Goal: Transaction & Acquisition: Purchase product/service

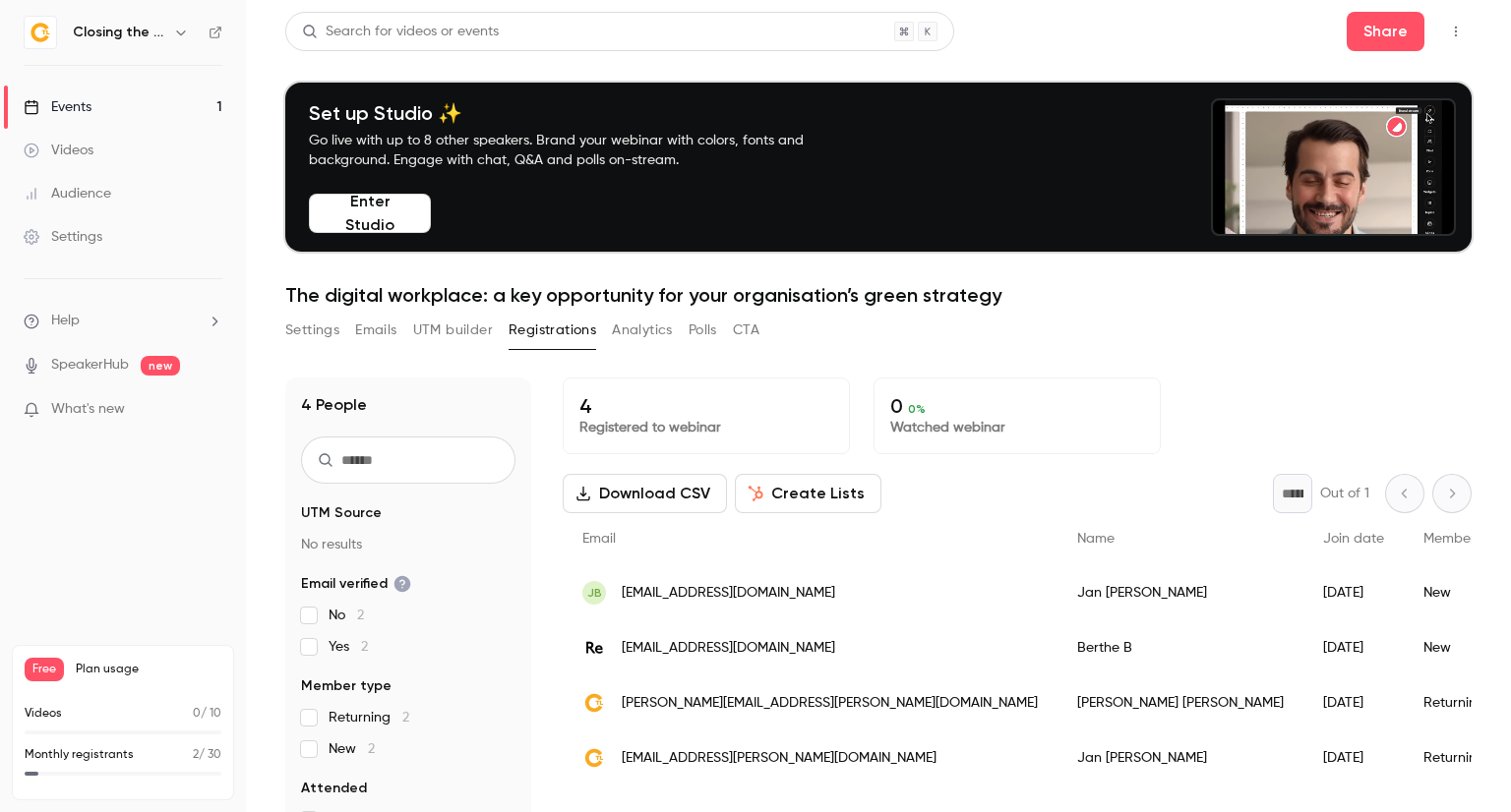
click at [84, 237] on div "Settings" at bounding box center [63, 237] width 79 height 20
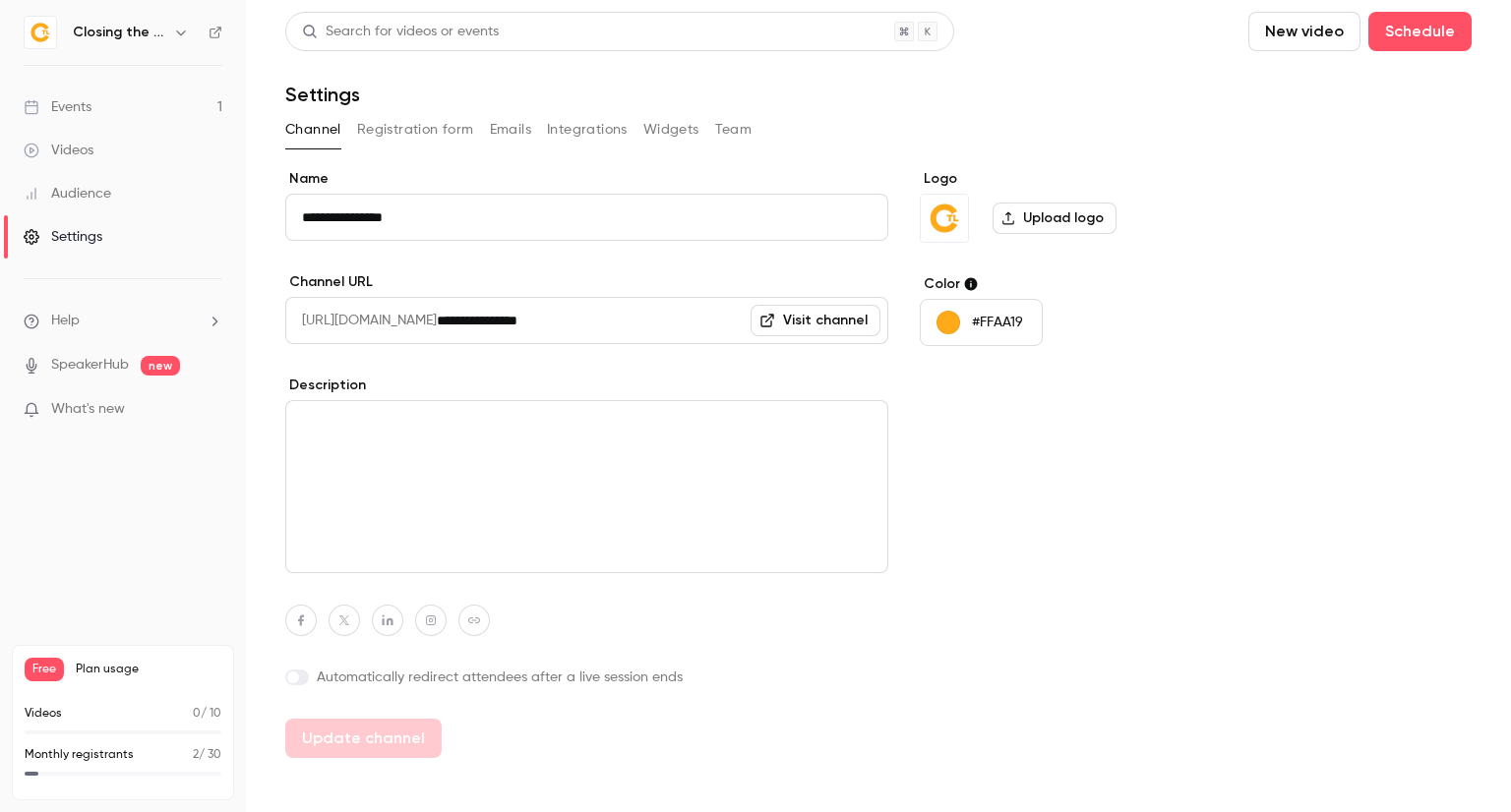
click at [185, 31] on icon "button" at bounding box center [181, 32] width 16 height 16
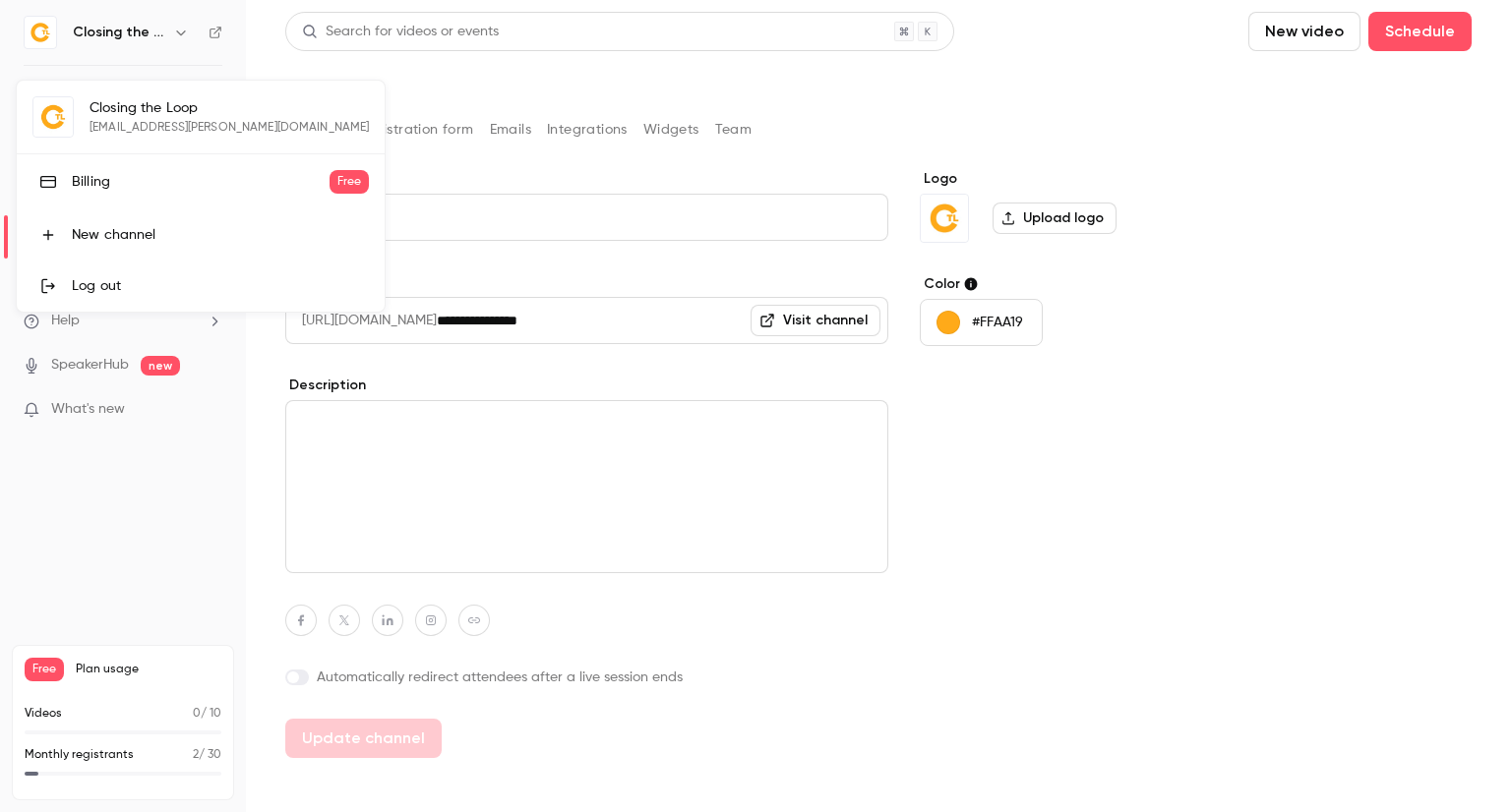
click at [165, 199] on link "Billing Free" at bounding box center [201, 182] width 368 height 55
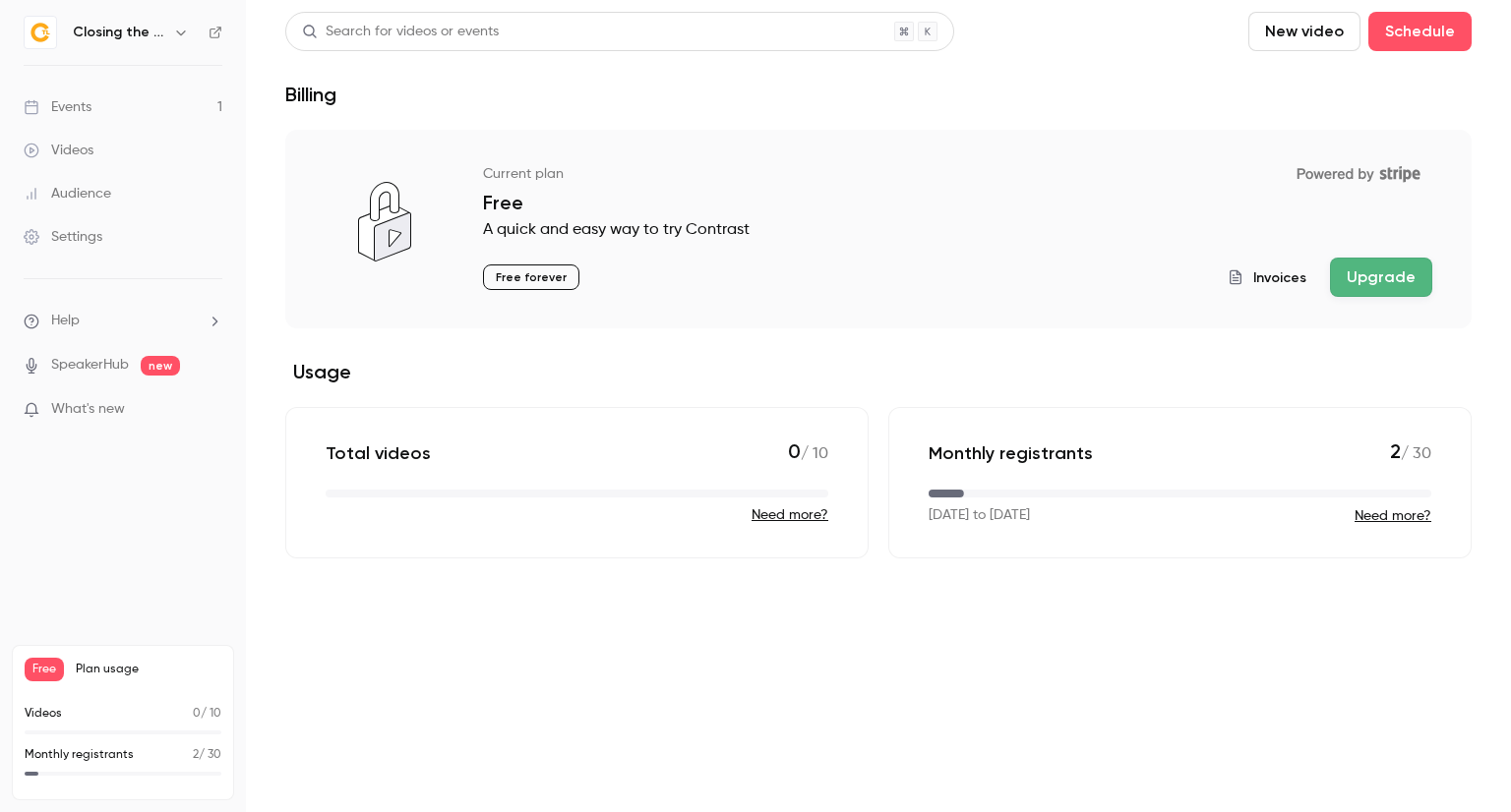
click at [1410, 287] on button "Upgrade" at bounding box center [1381, 278] width 102 height 39
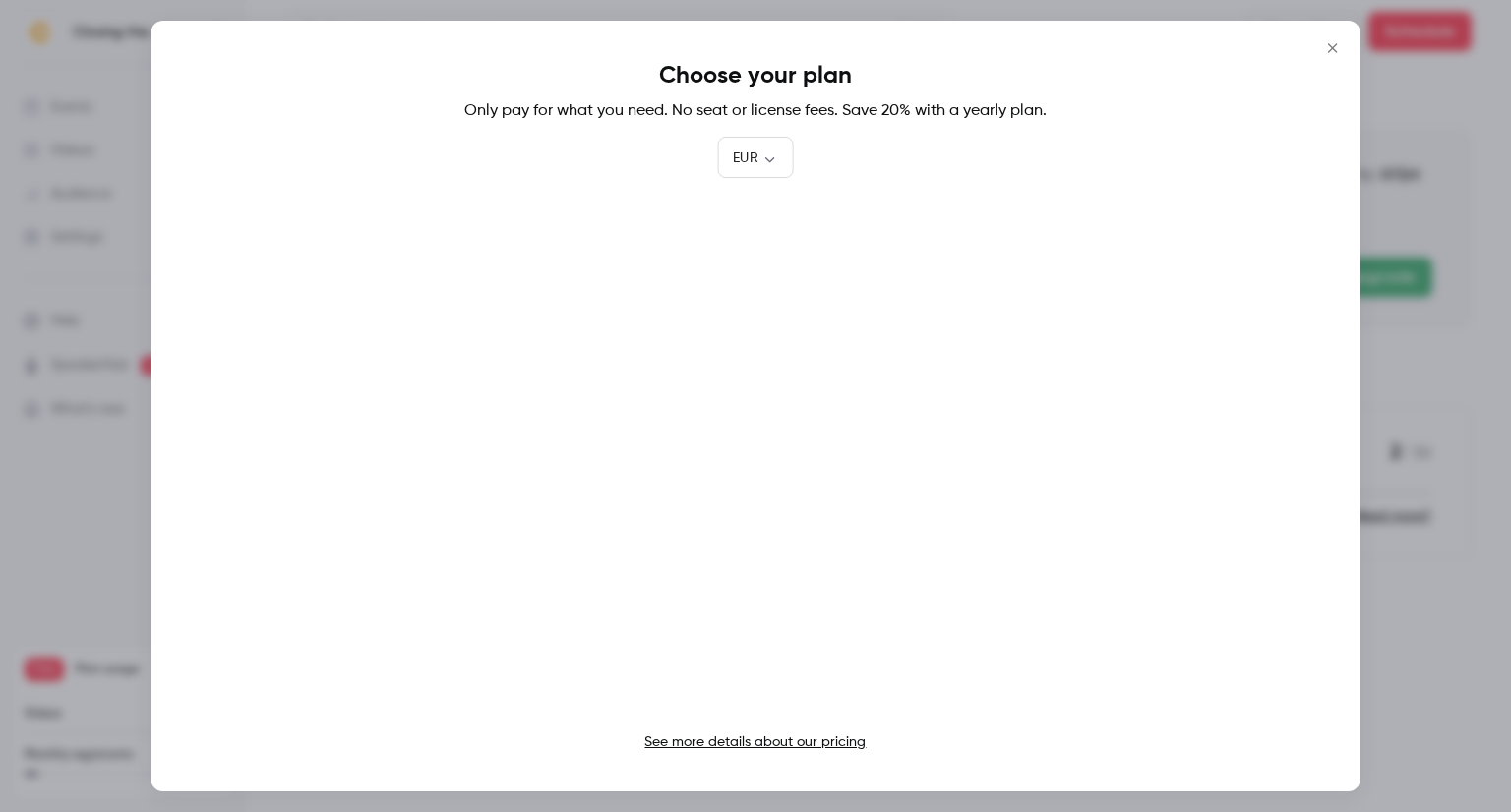
click at [747, 742] on link "See more details about our pricing" at bounding box center [754, 742] width 221 height 14
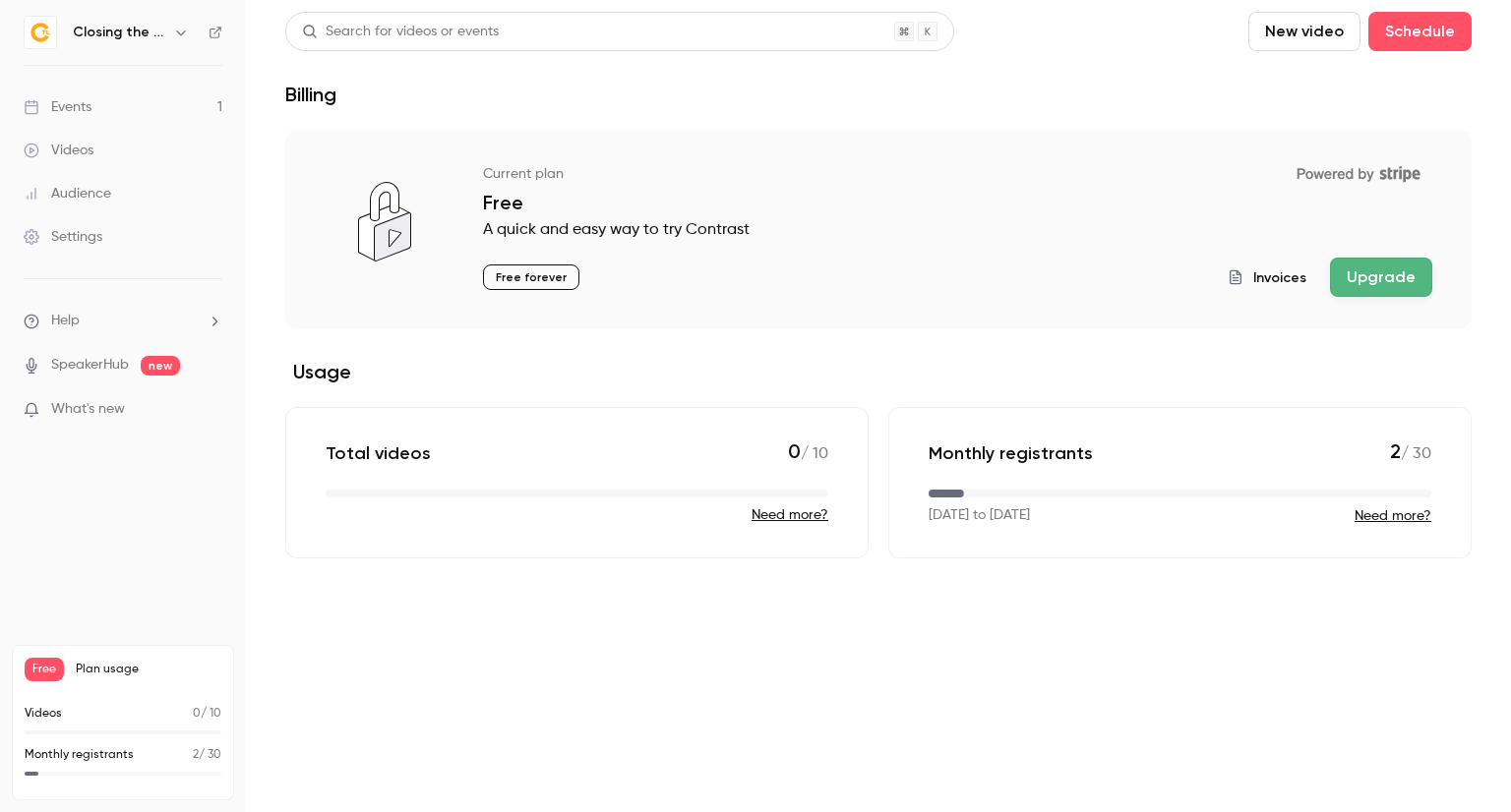
click at [1368, 276] on button "Upgrade" at bounding box center [1381, 278] width 102 height 39
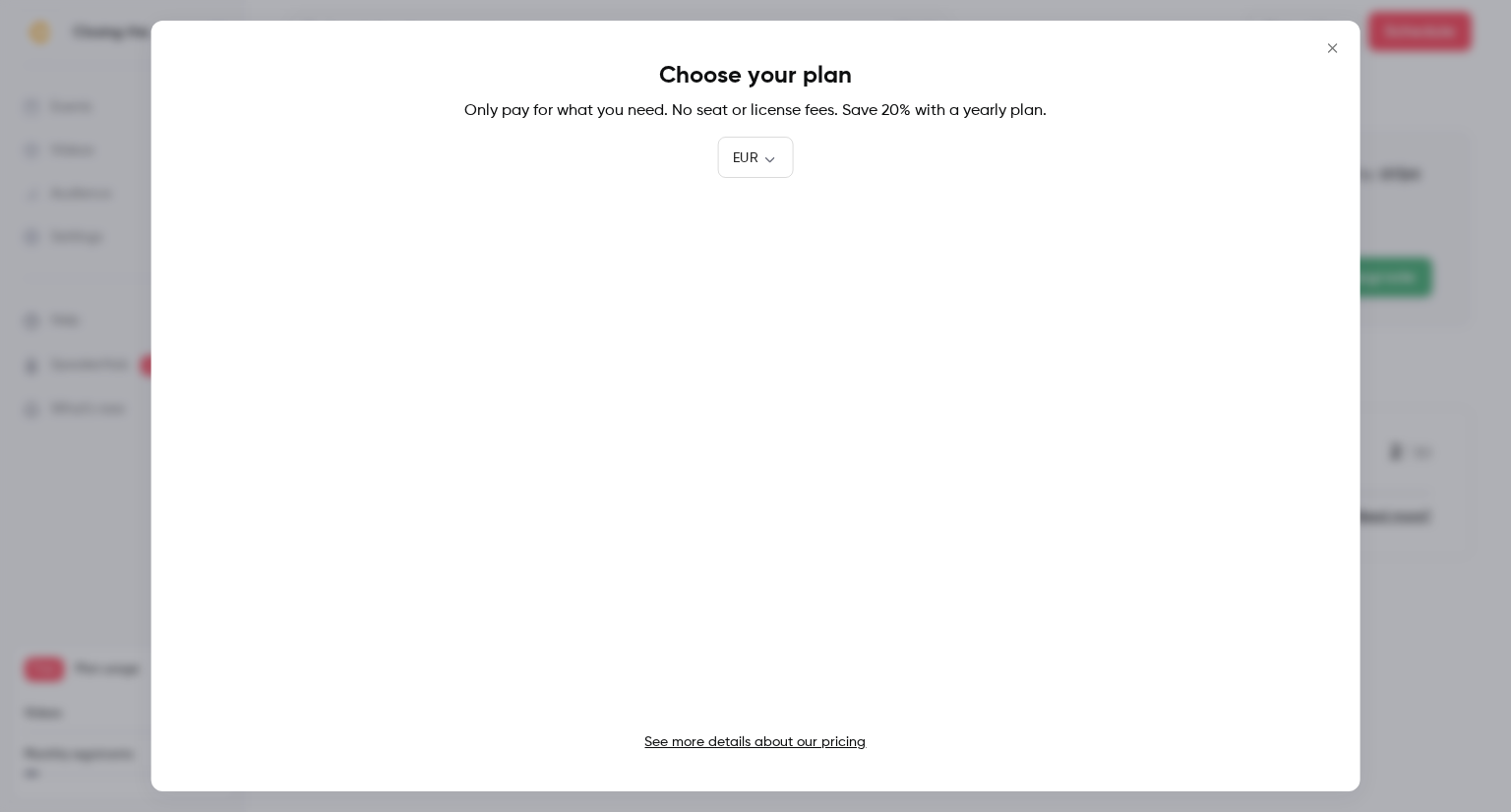
click at [1336, 48] on icon "Close" at bounding box center [1332, 48] width 24 height 16
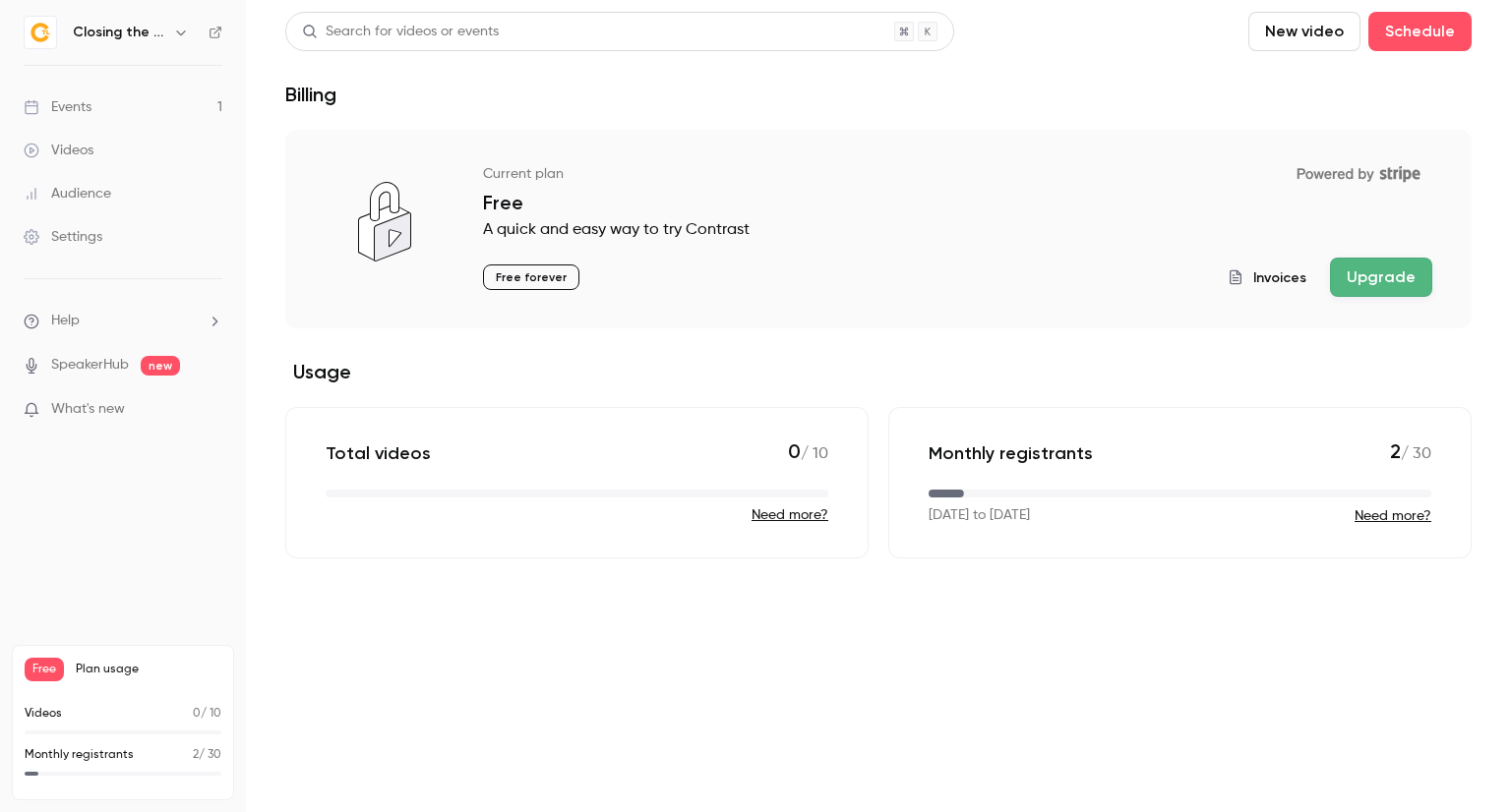
click at [1379, 274] on button "Upgrade" at bounding box center [1381, 278] width 102 height 39
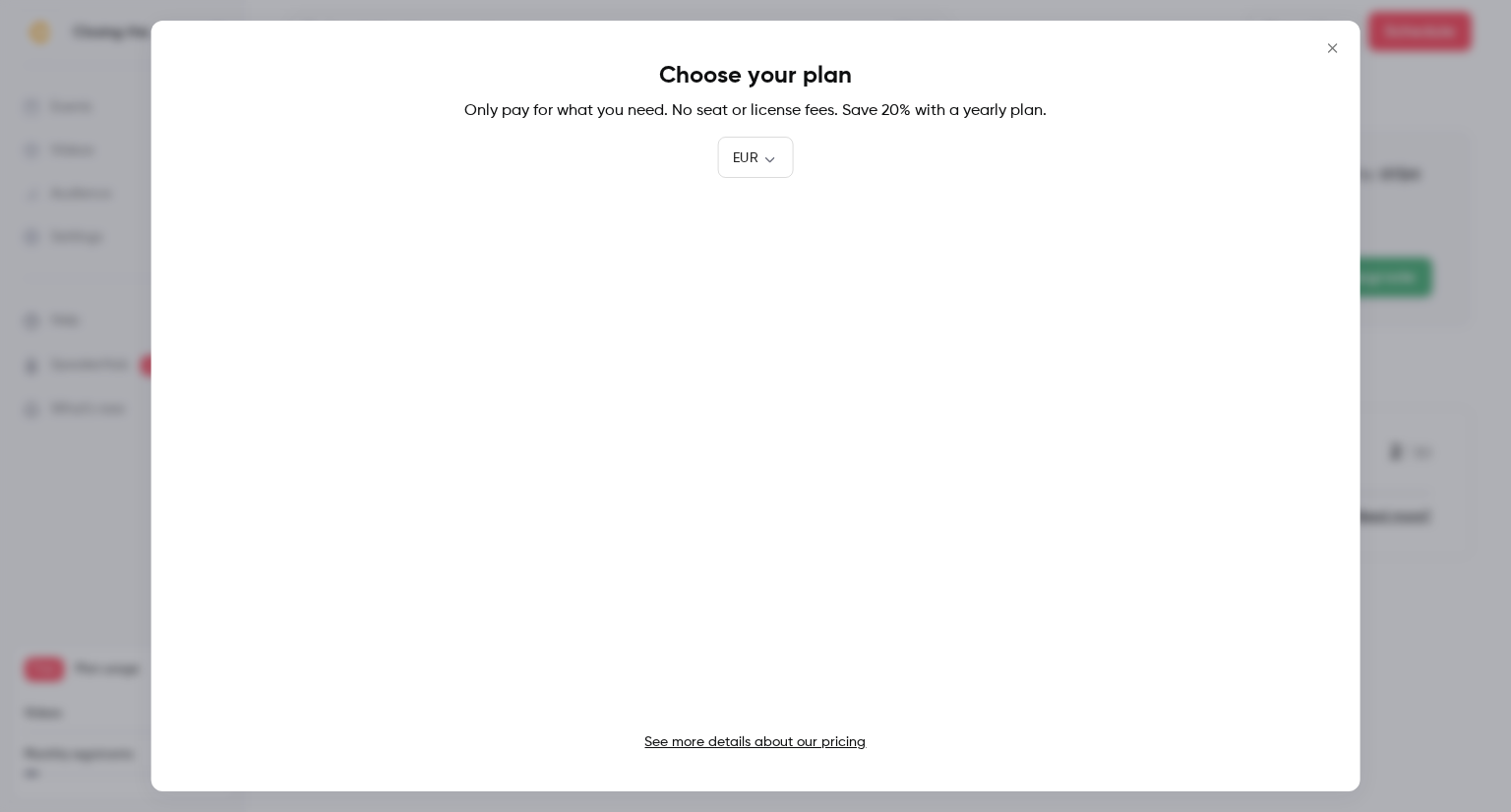
click at [1330, 49] on icon "Close" at bounding box center [1332, 47] width 9 height 9
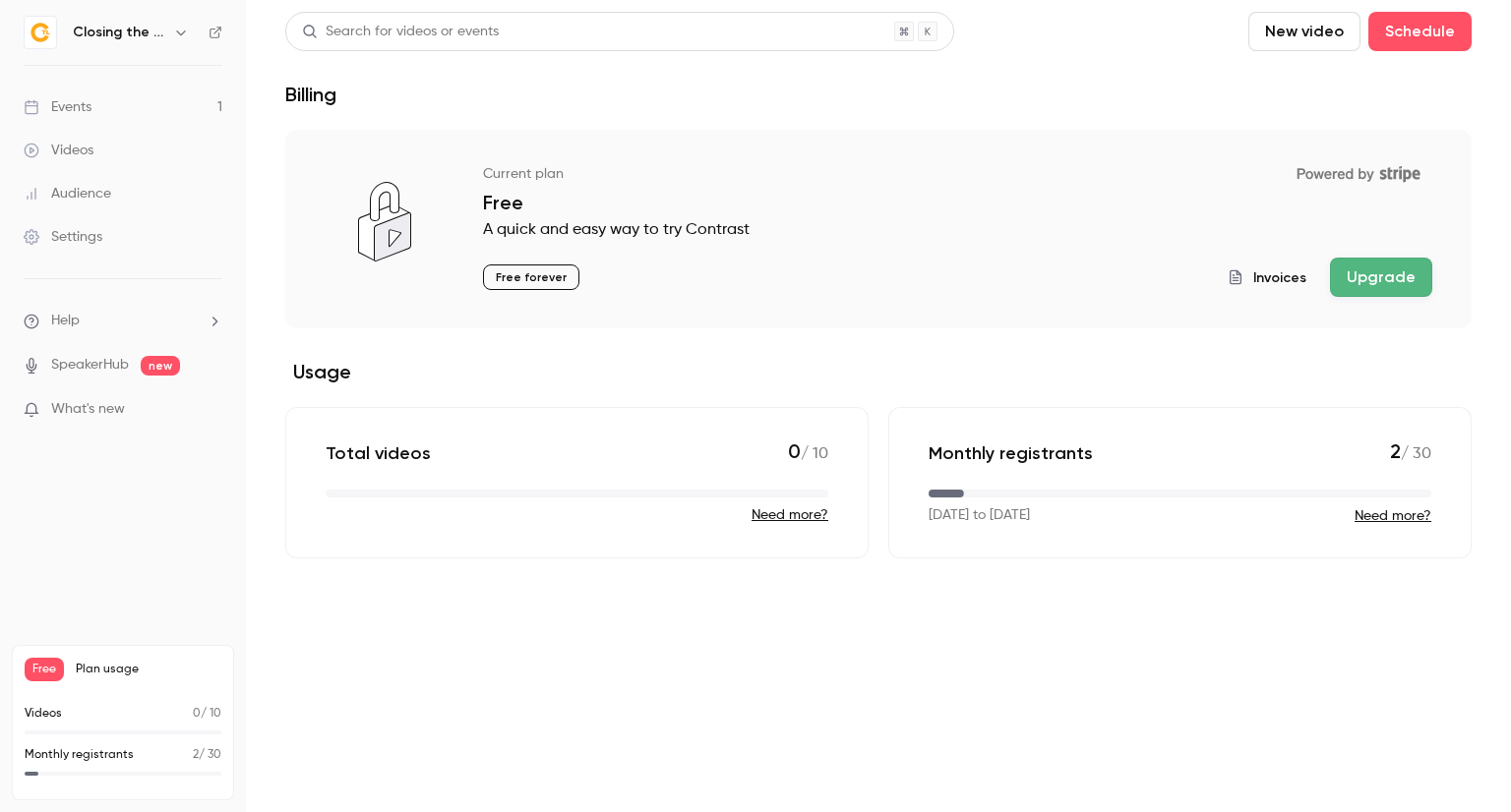
click at [98, 99] on link "Events 1" at bounding box center [123, 107] width 246 height 43
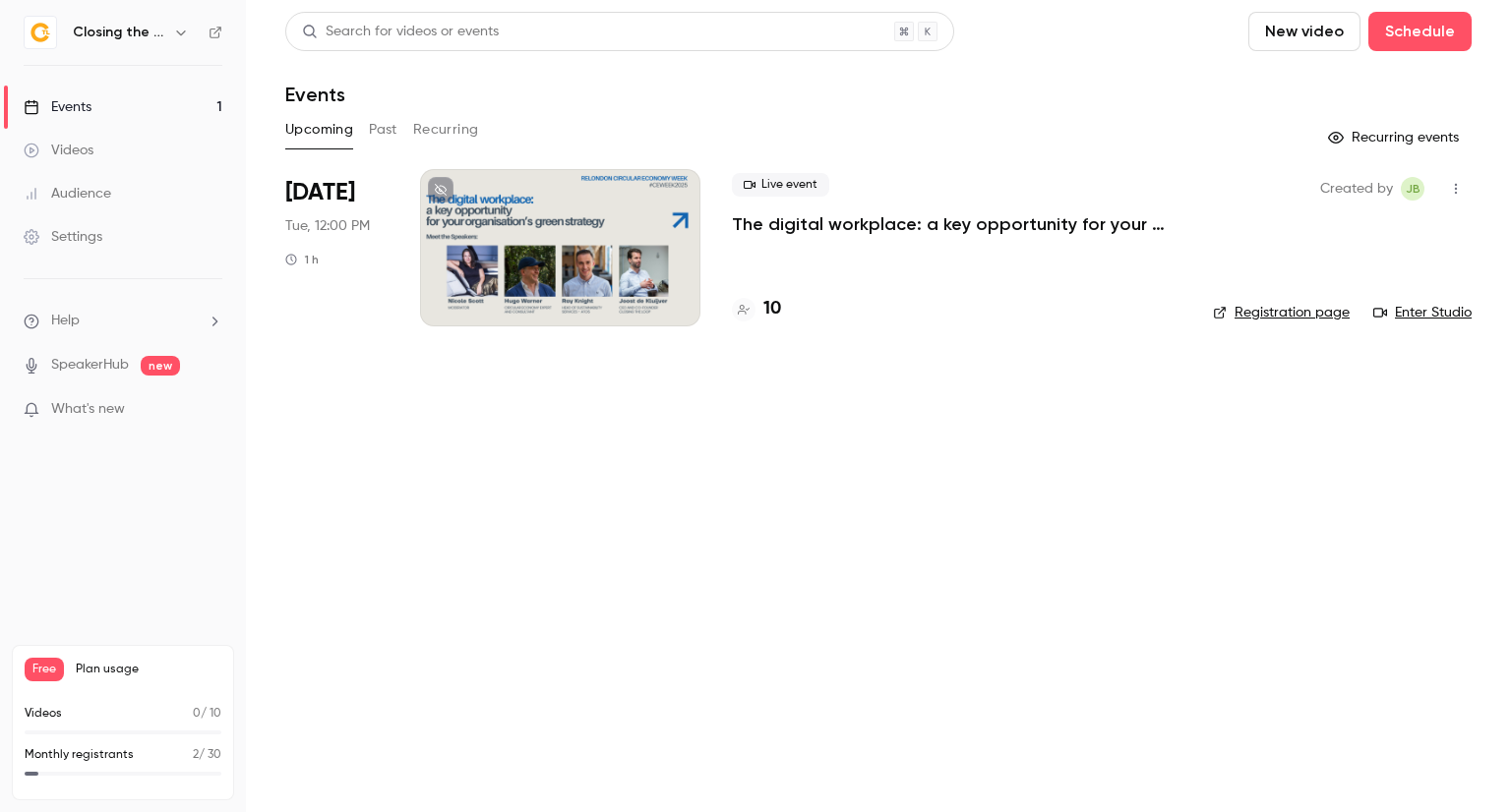
click at [595, 241] on div at bounding box center [560, 248] width 281 height 157
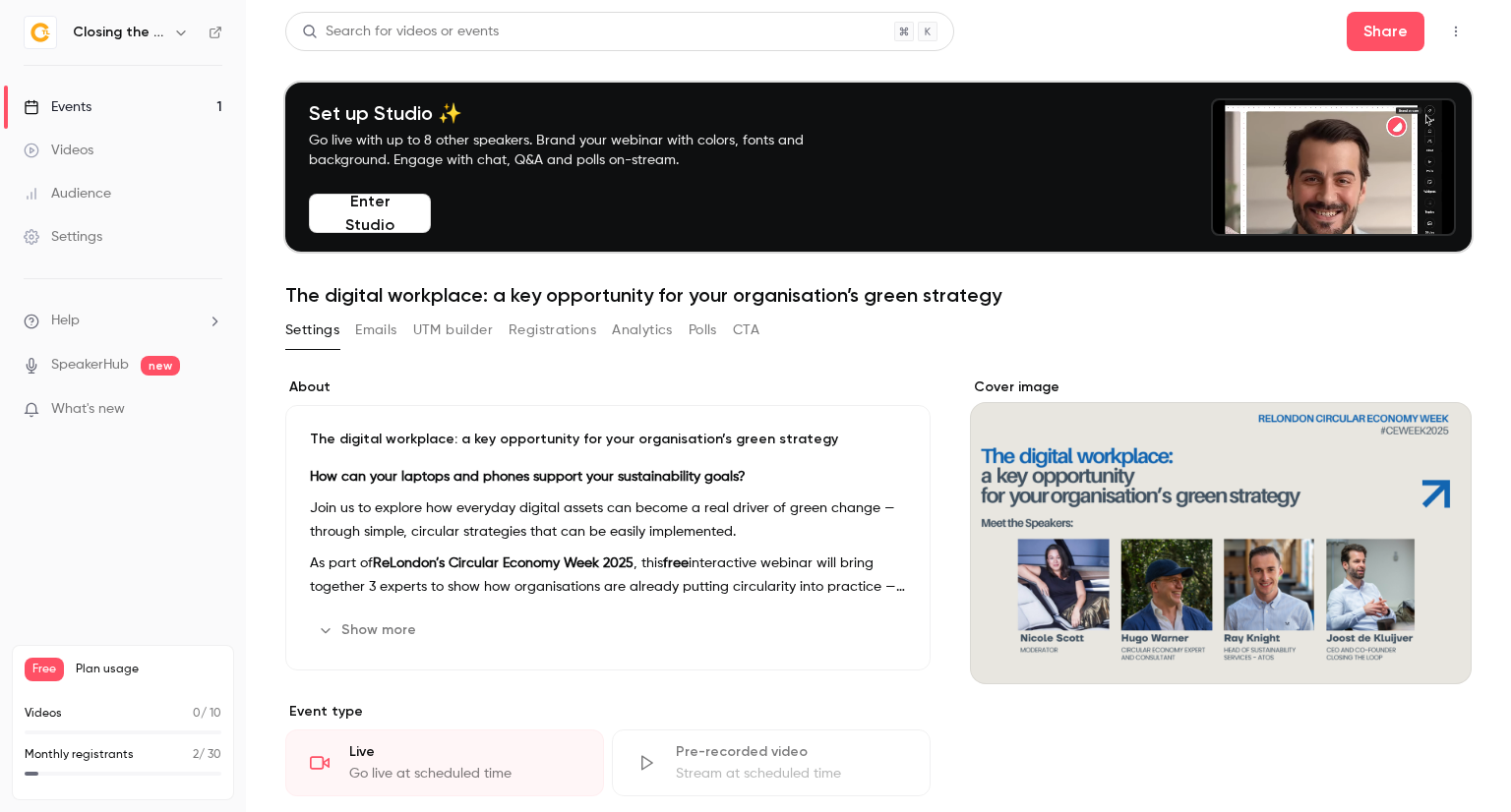
click at [1448, 36] on icon "button" at bounding box center [1456, 31] width 16 height 14
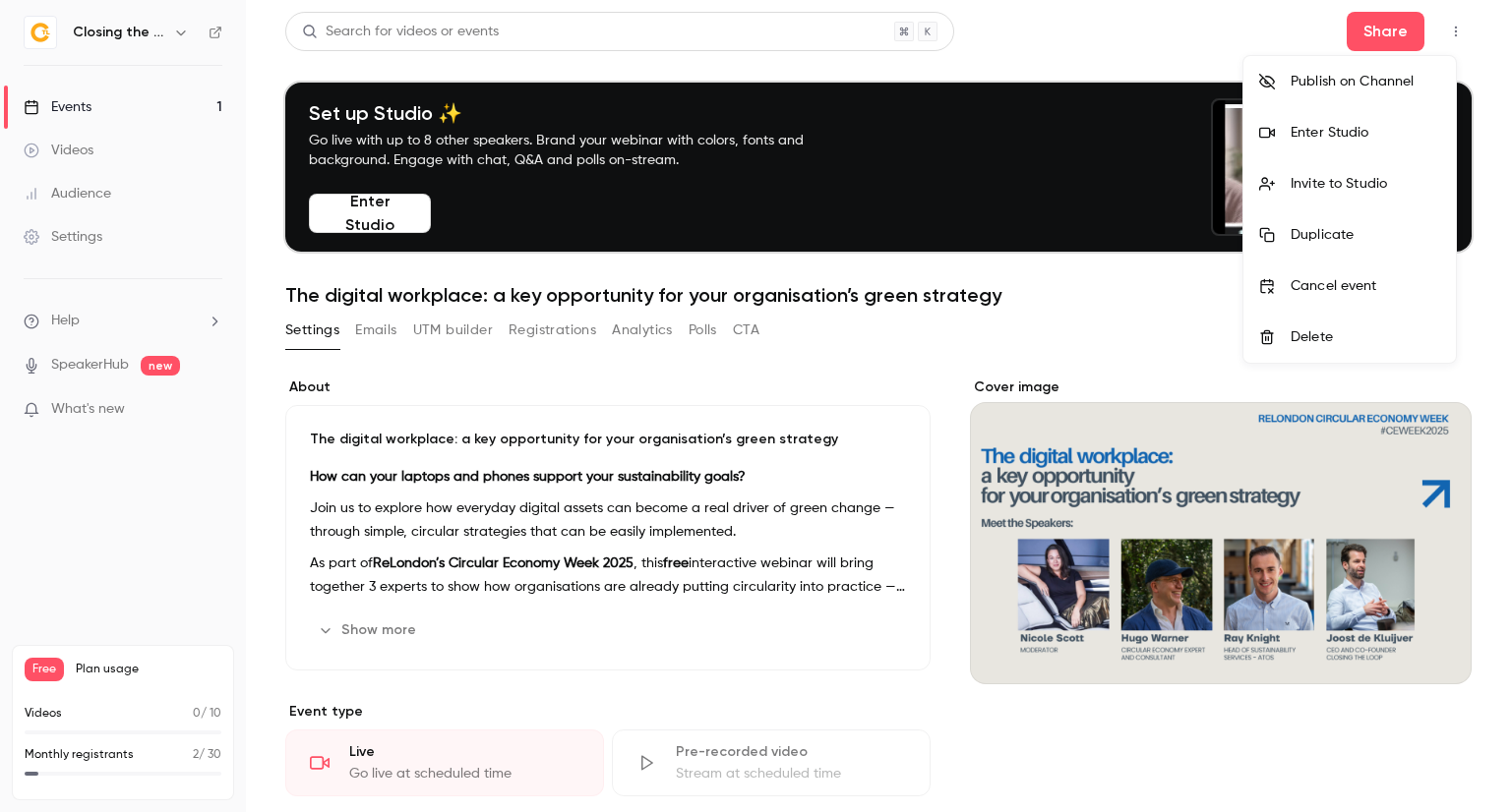
click at [1322, 187] on div "Invite to Studio" at bounding box center [1365, 184] width 150 height 20
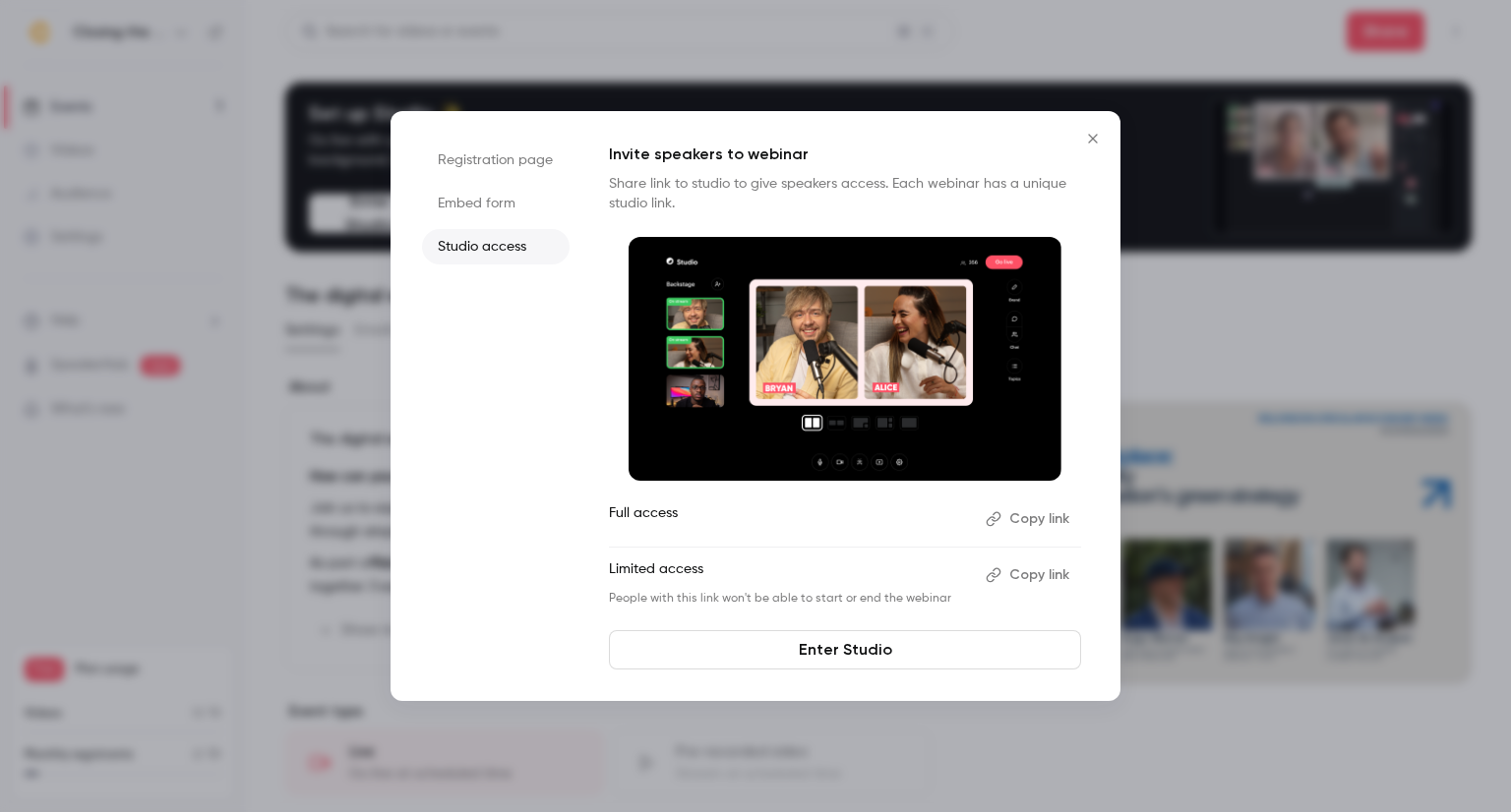
click at [492, 161] on li "Registration page" at bounding box center [496, 160] width 148 height 35
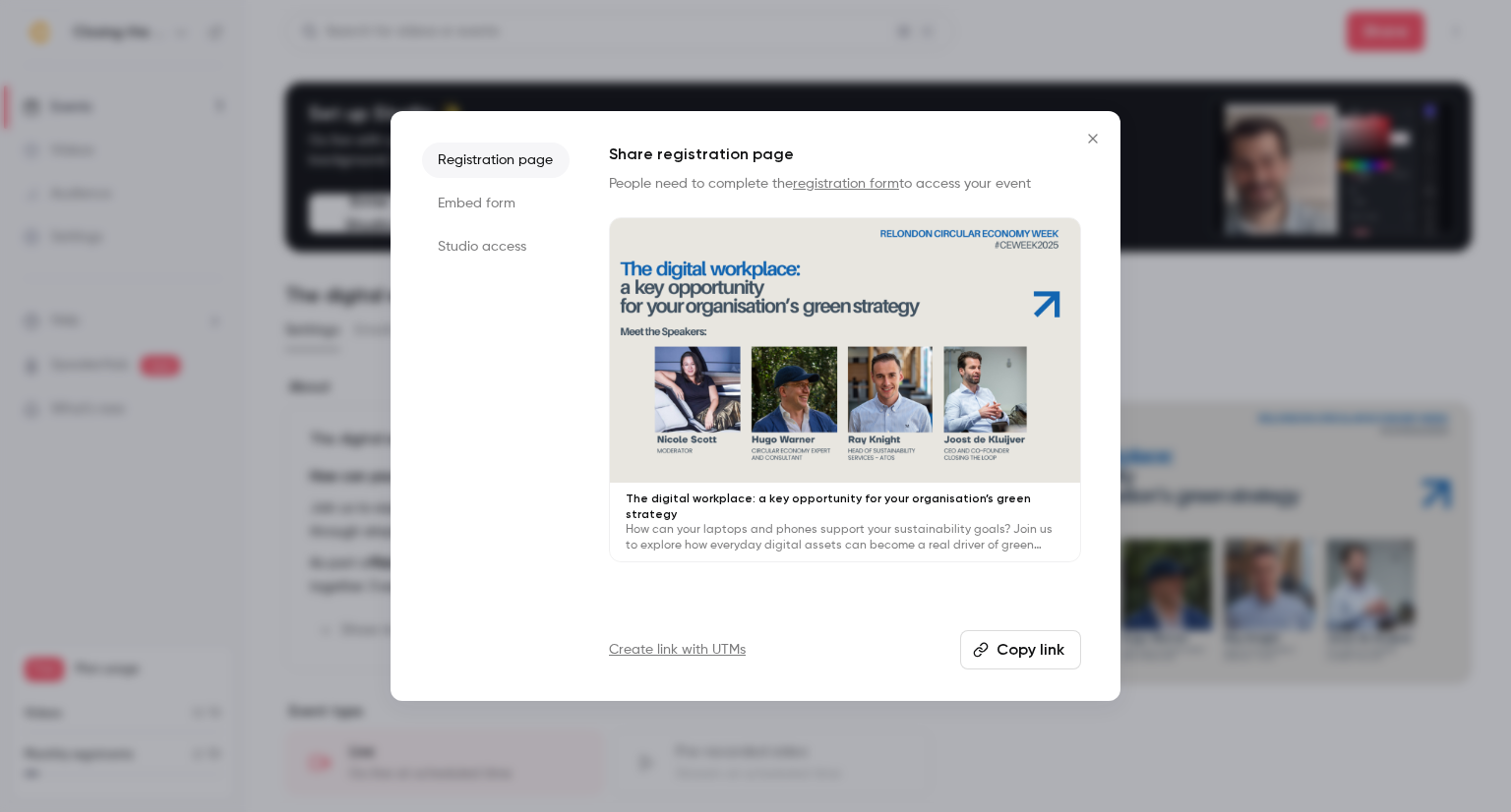
click at [472, 206] on li "Embed form" at bounding box center [496, 204] width 148 height 35
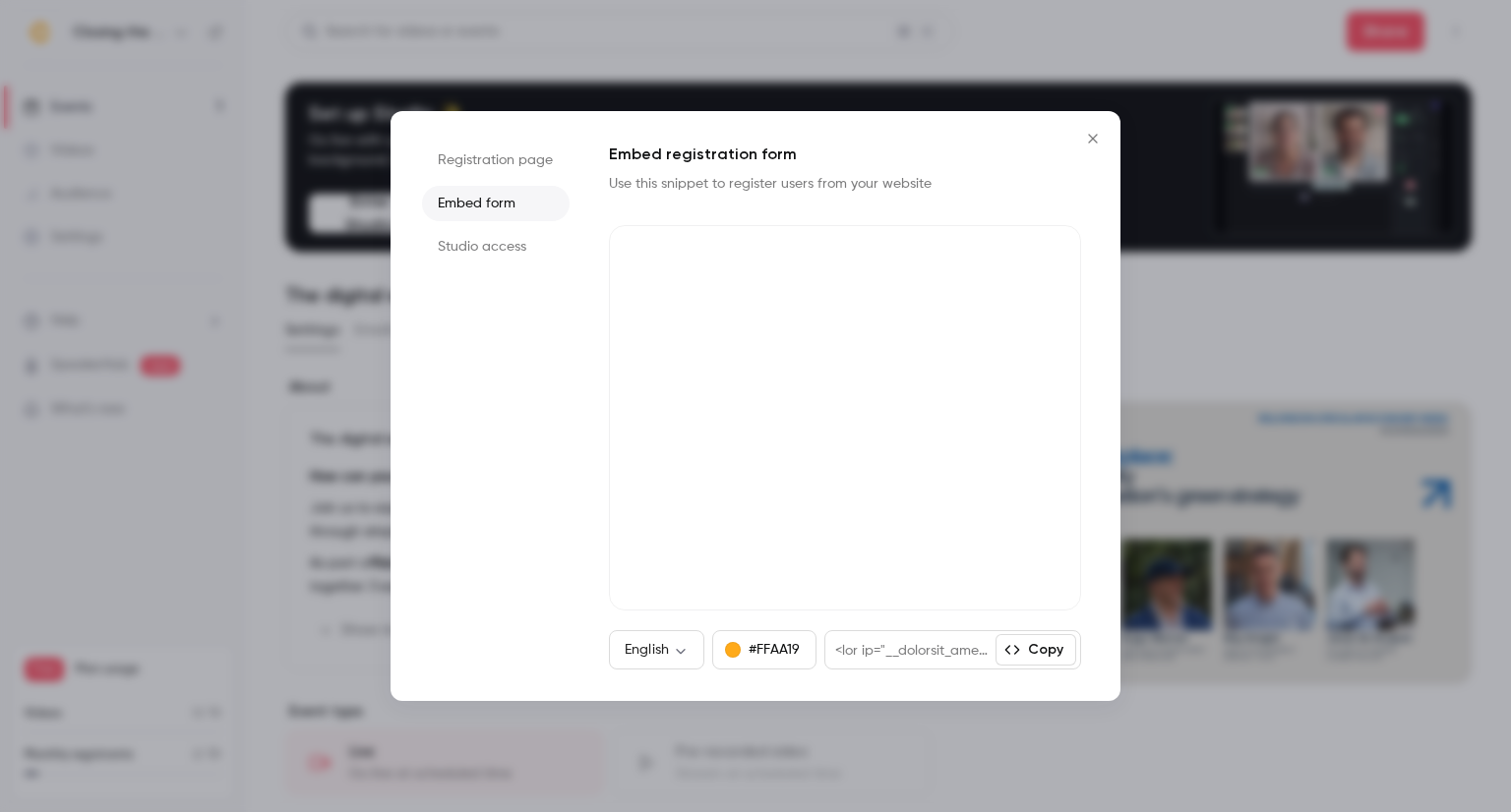
click at [483, 244] on li "Studio access" at bounding box center [496, 247] width 148 height 35
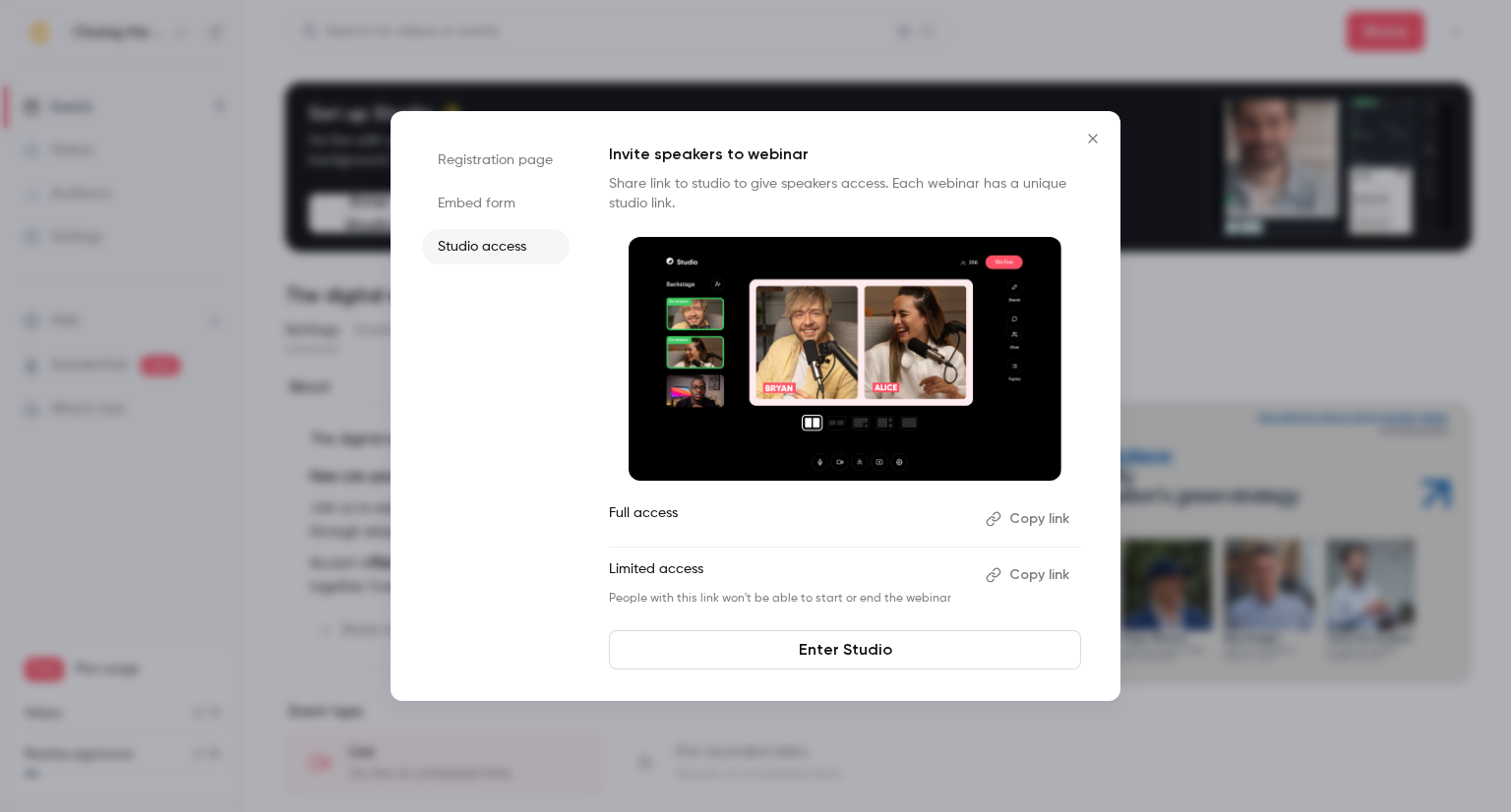
click at [1094, 138] on icon "Close" at bounding box center [1093, 139] width 24 height 16
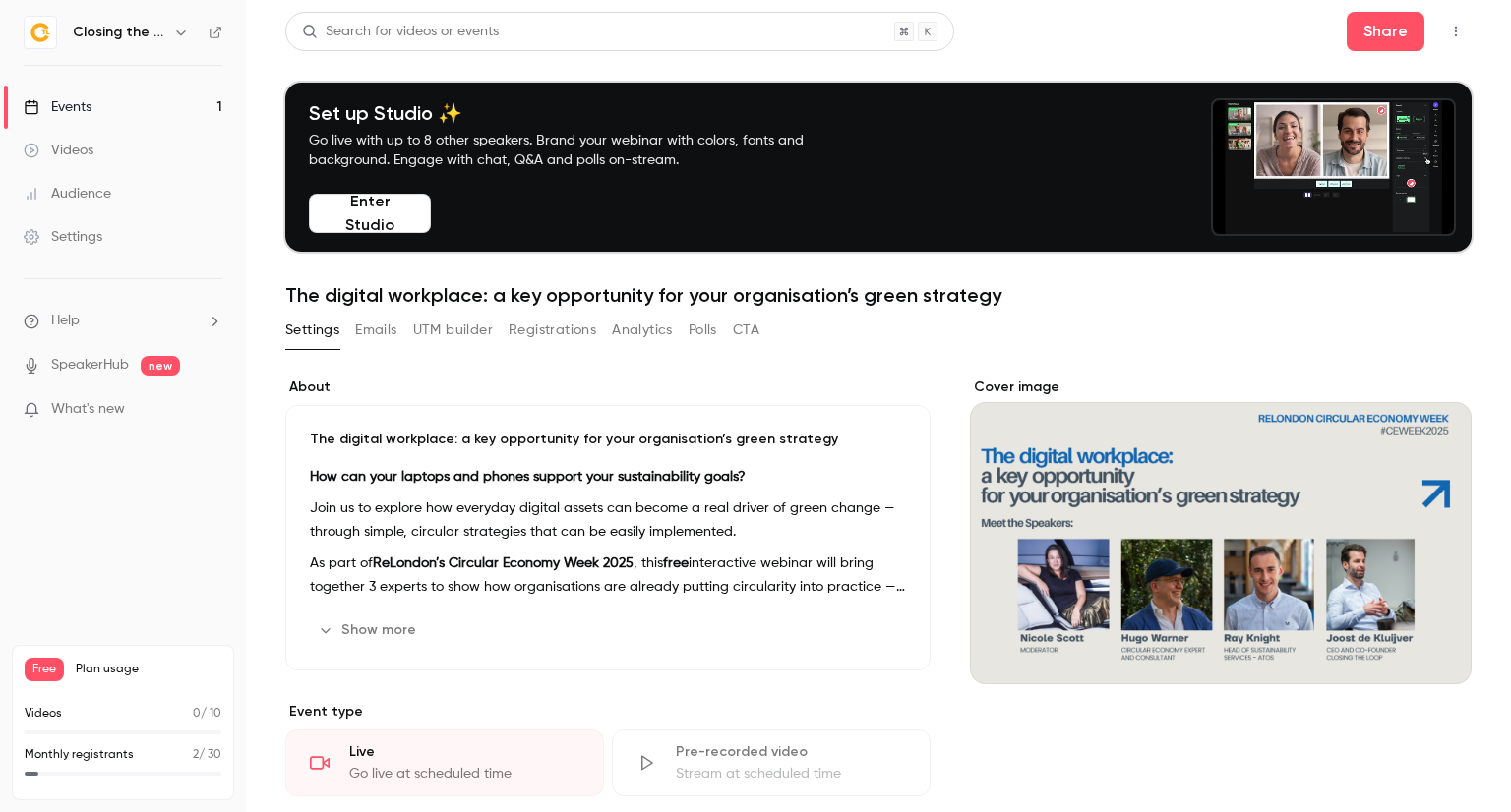
click at [69, 103] on div "Events" at bounding box center [57, 107] width 68 height 20
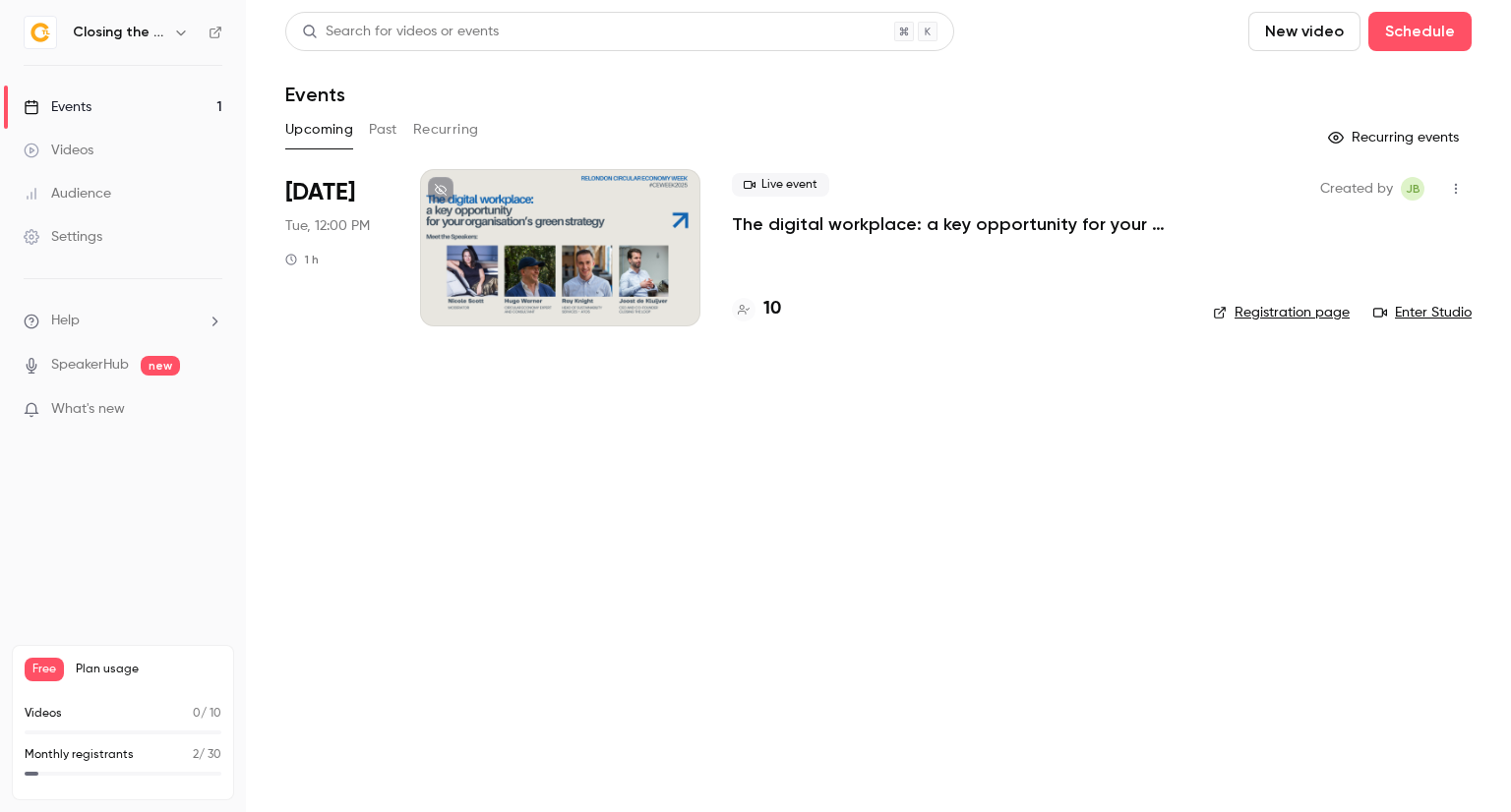
click at [111, 36] on h6 "Closing the Loop" at bounding box center [119, 32] width 93 height 20
click at [178, 30] on icon "button" at bounding box center [181, 32] width 16 height 16
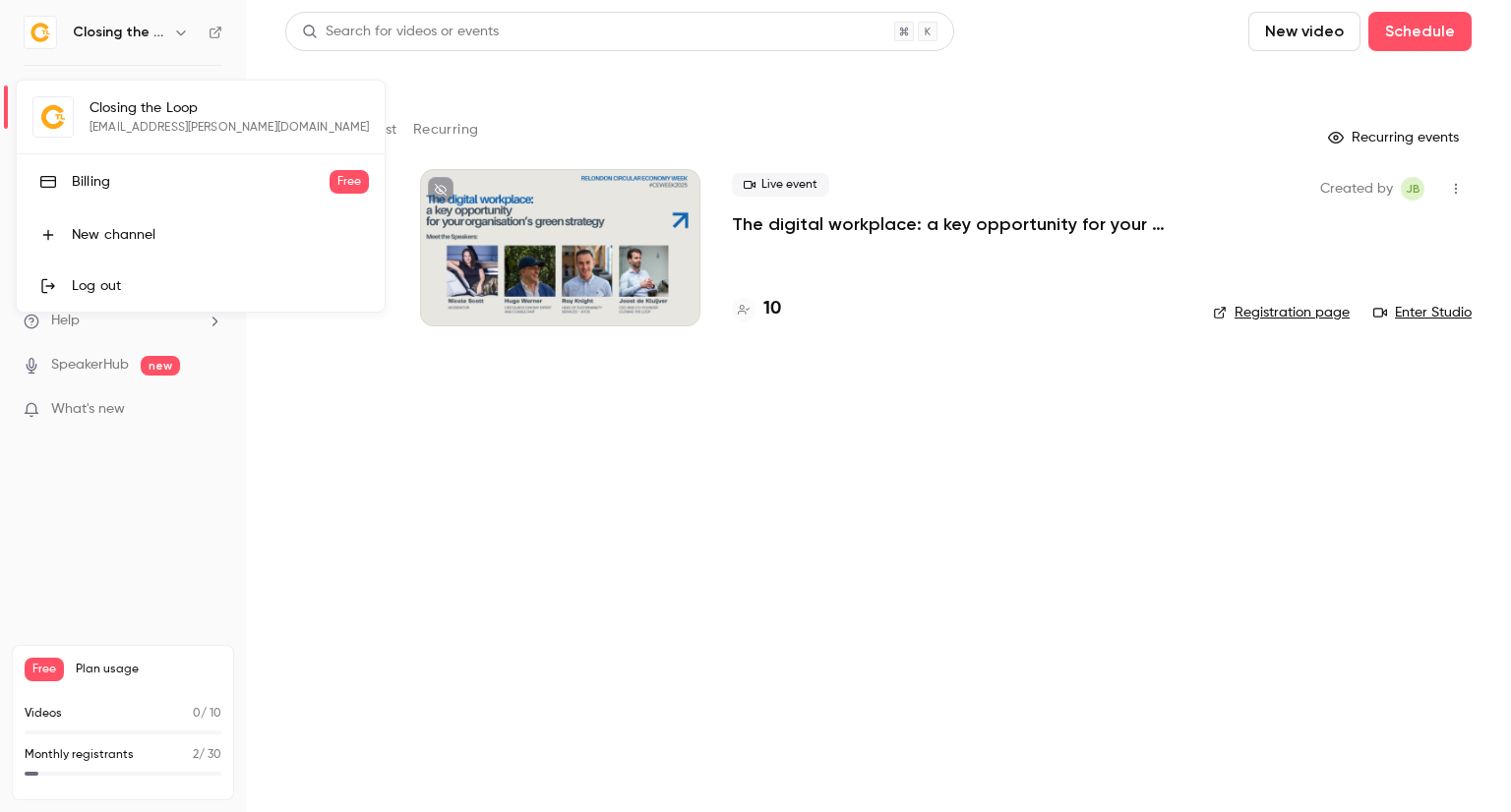
click at [147, 172] on div "Billing" at bounding box center [201, 182] width 258 height 20
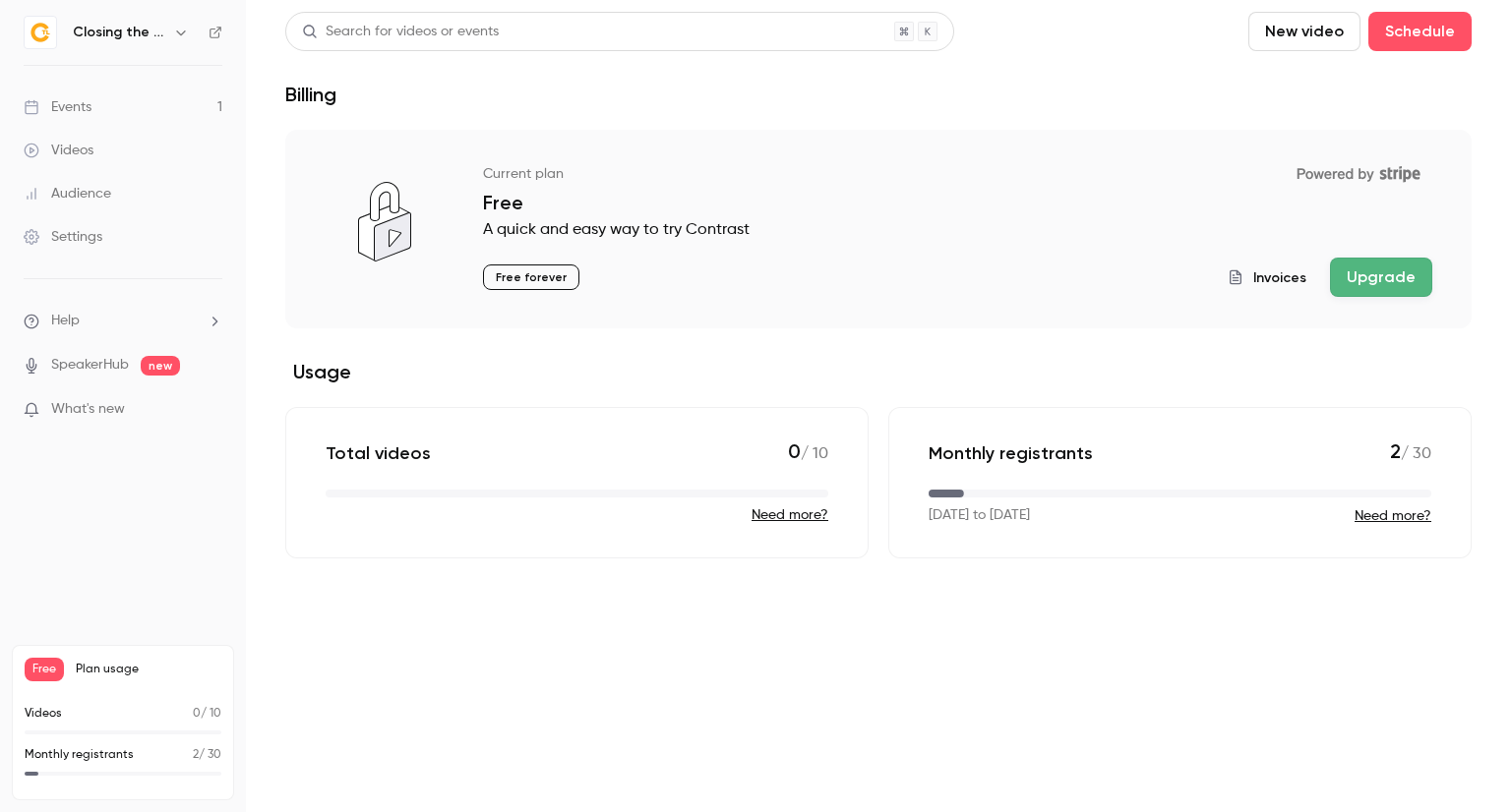
click at [1367, 264] on button "Upgrade" at bounding box center [1381, 278] width 102 height 39
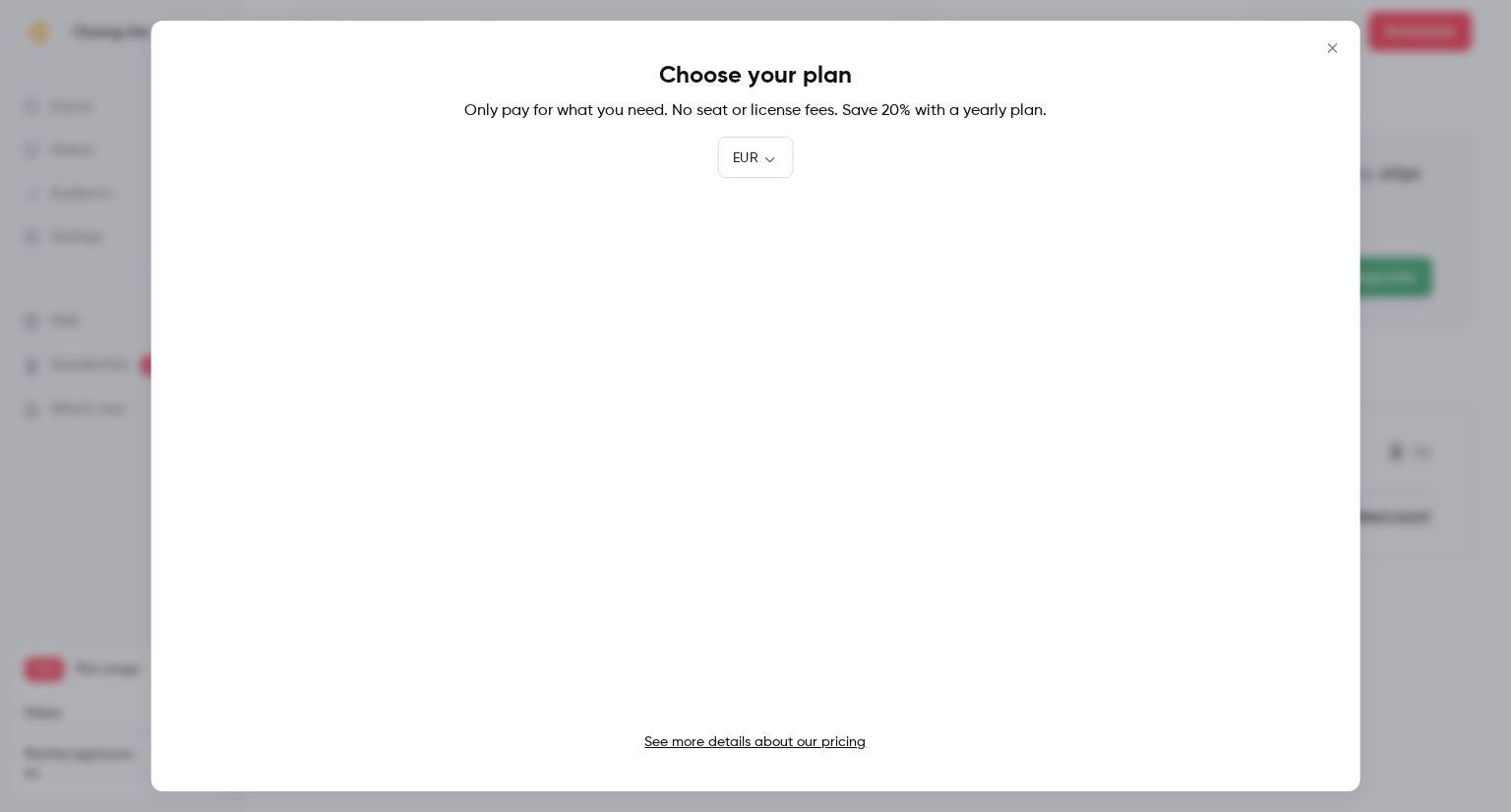
click at [1327, 50] on icon "Close" at bounding box center [1332, 48] width 24 height 16
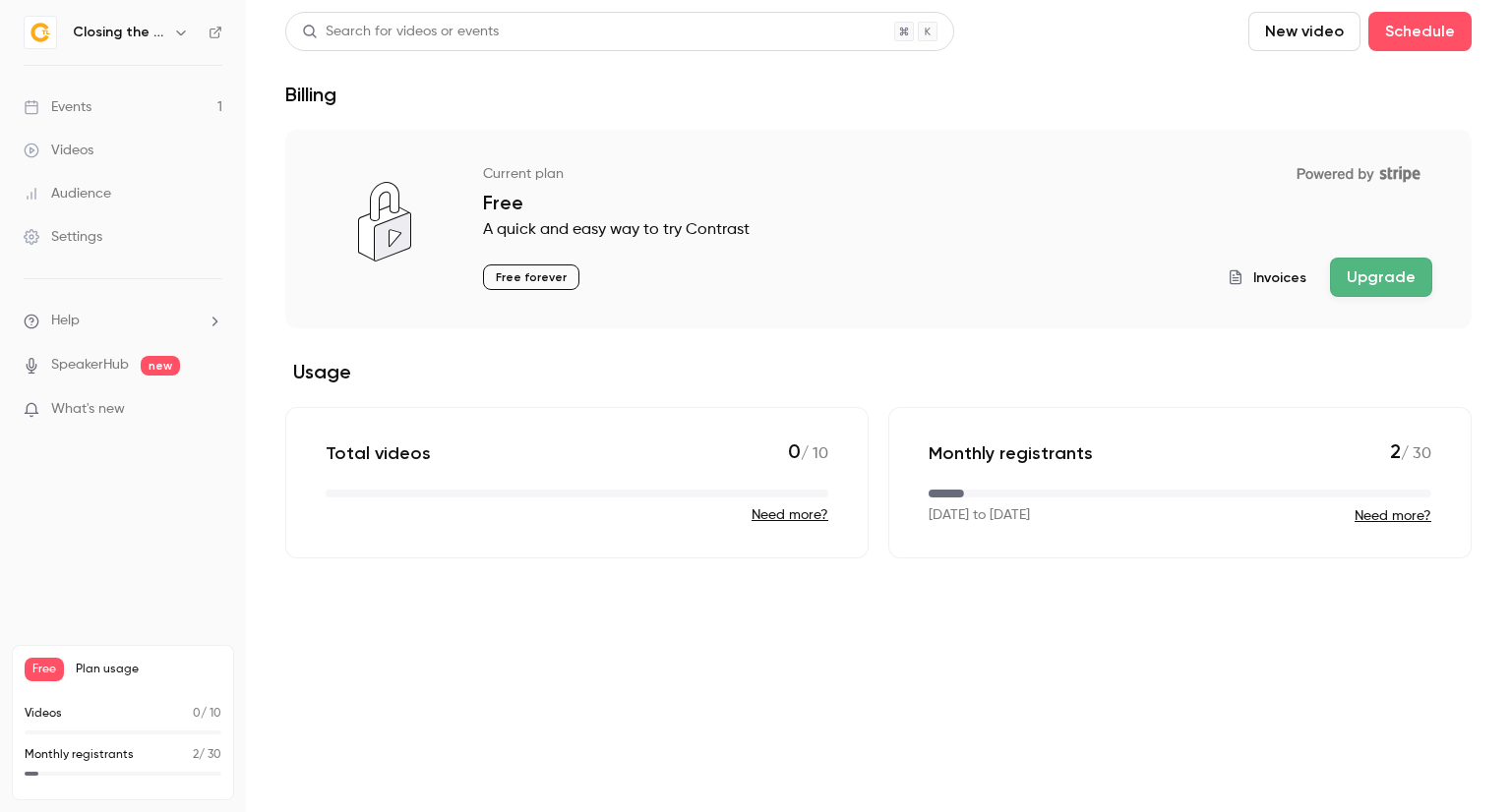
click at [101, 103] on link "Events 1" at bounding box center [123, 107] width 246 height 43
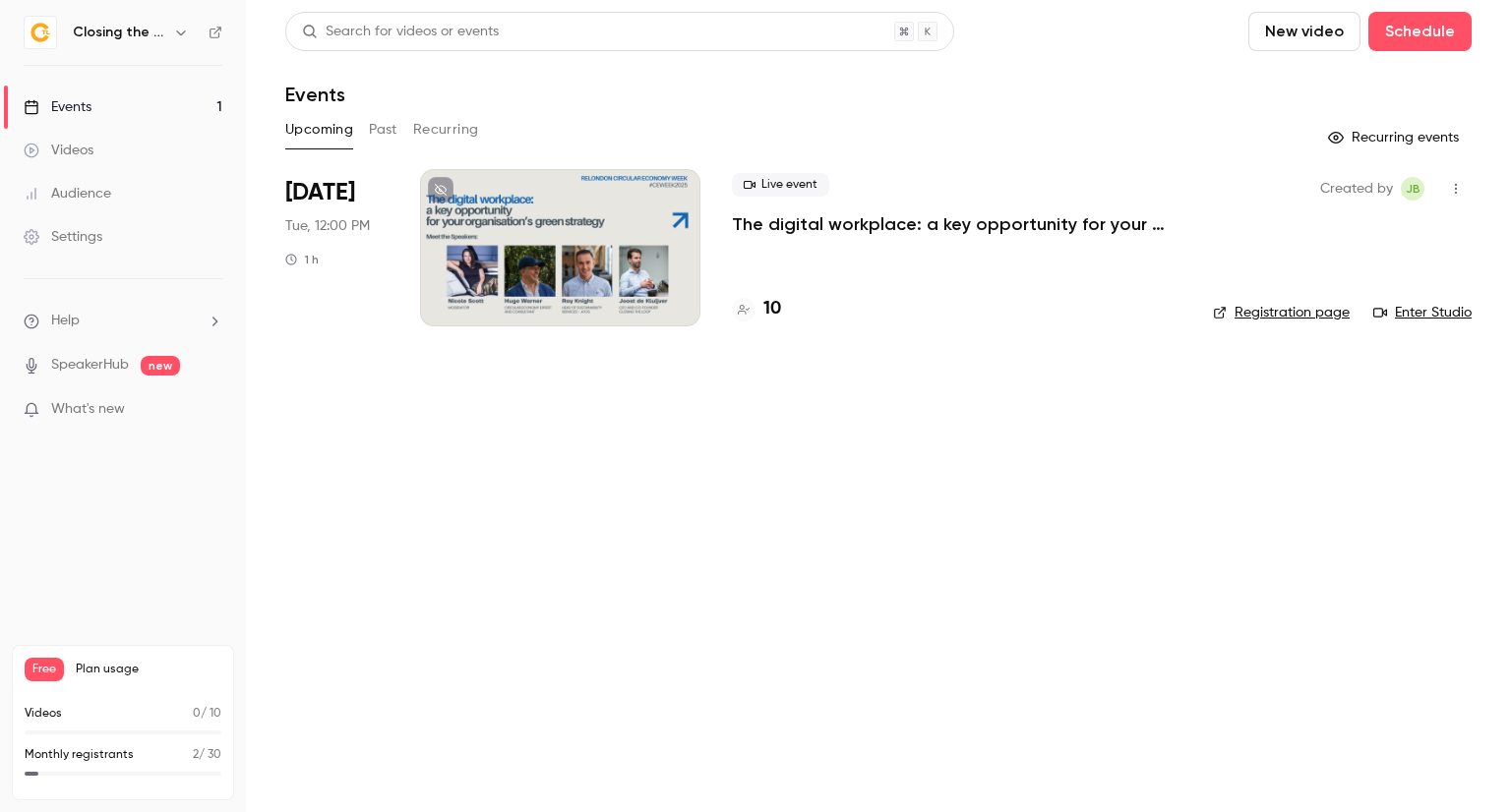
click at [548, 248] on div at bounding box center [560, 248] width 281 height 157
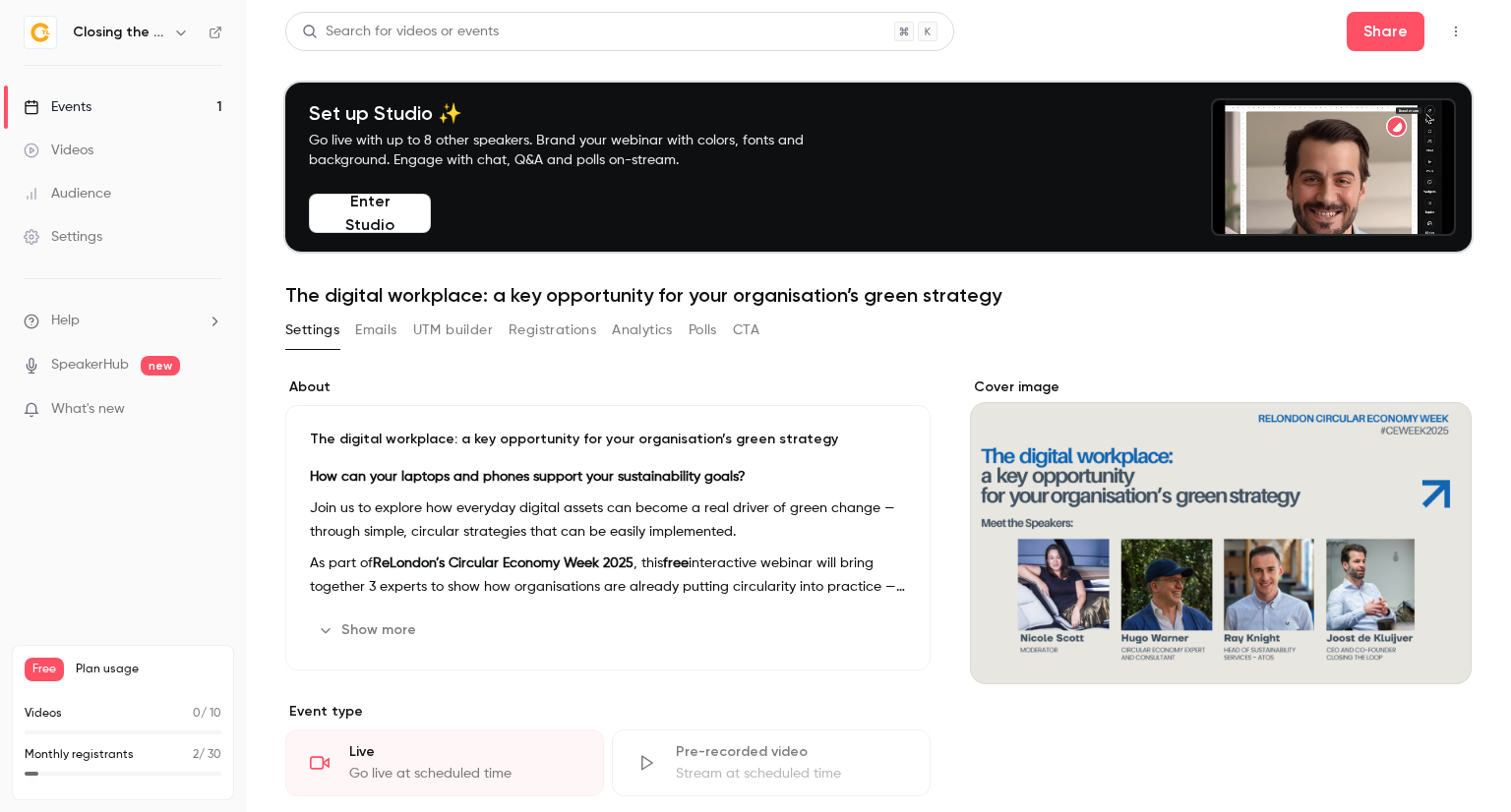
click at [534, 330] on button "Registrations" at bounding box center [552, 331] width 88 height 31
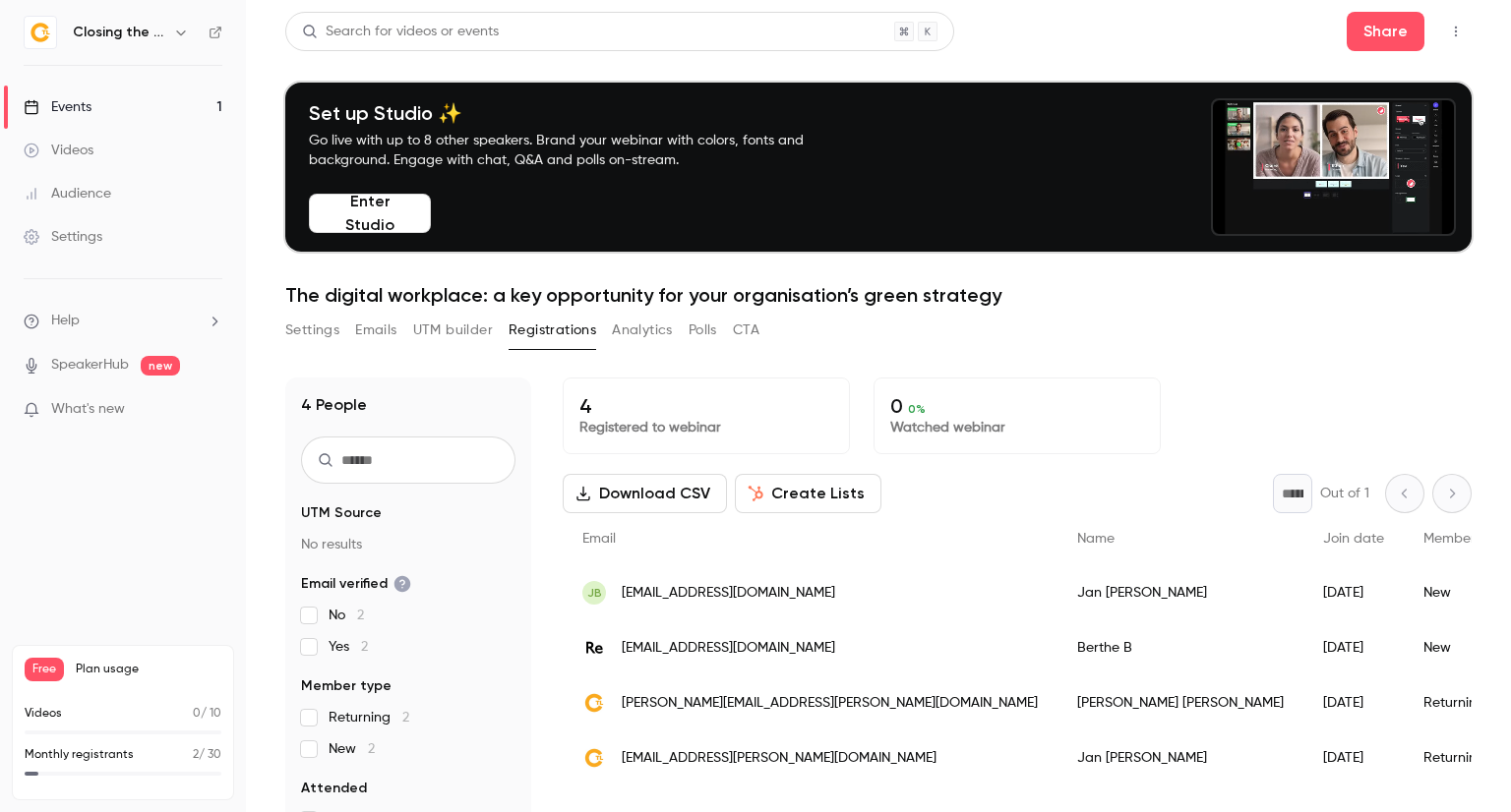
click at [1448, 27] on icon "button" at bounding box center [1456, 31] width 16 height 14
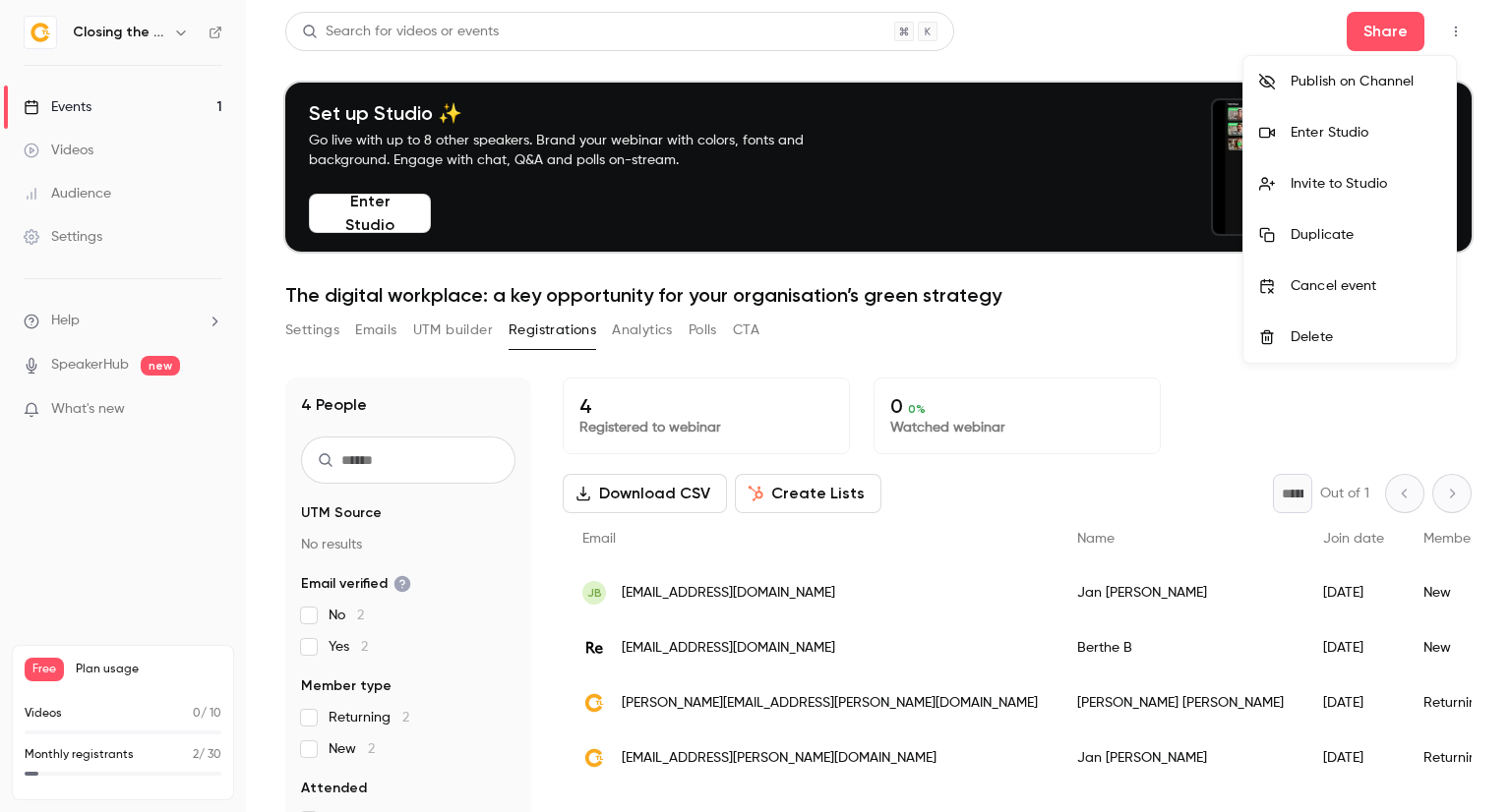
click at [1226, 44] on div at bounding box center [755, 406] width 1511 height 812
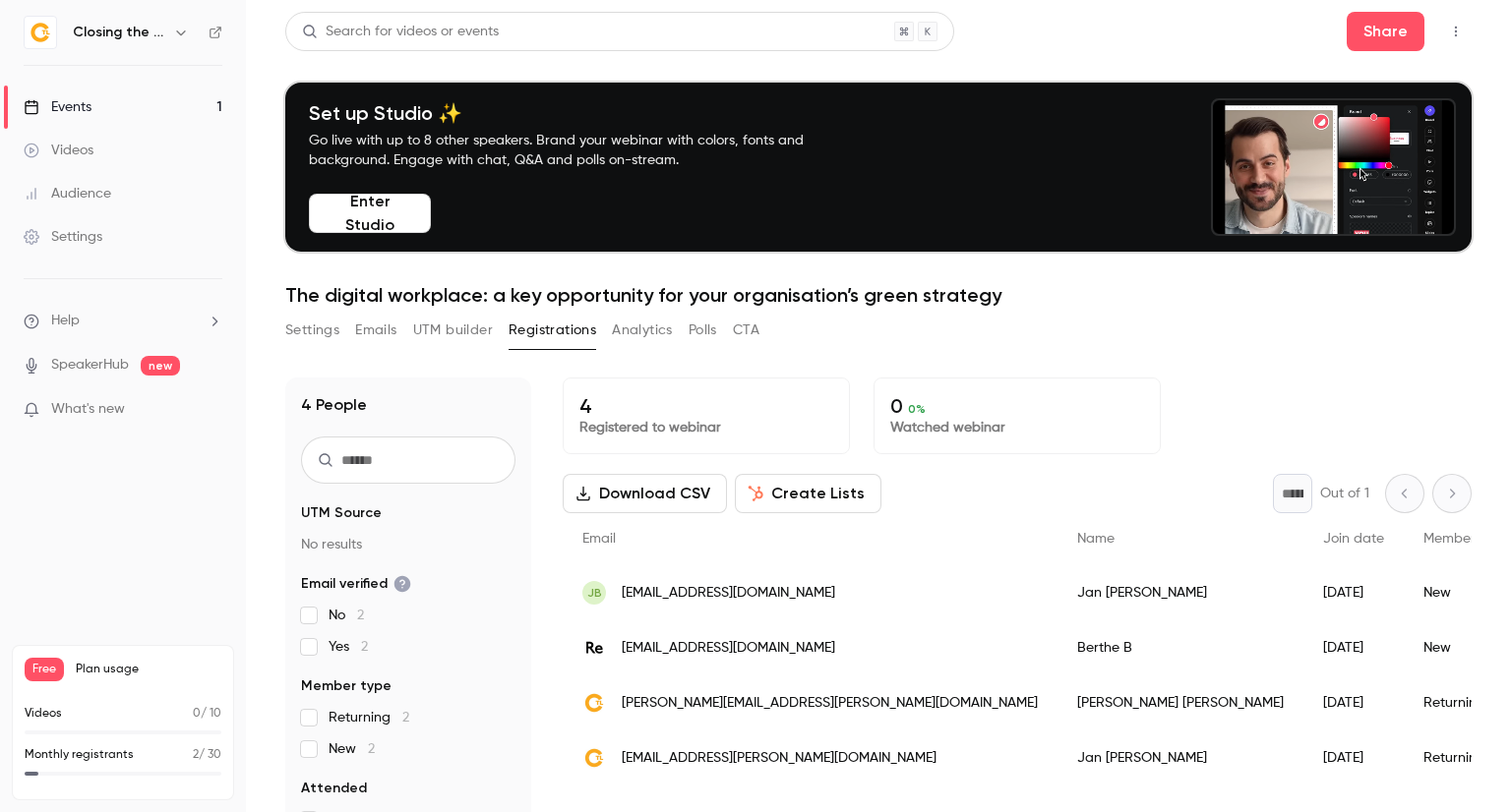
click at [170, 42] on div "Closing the Loop" at bounding box center [133, 32] width 120 height 24
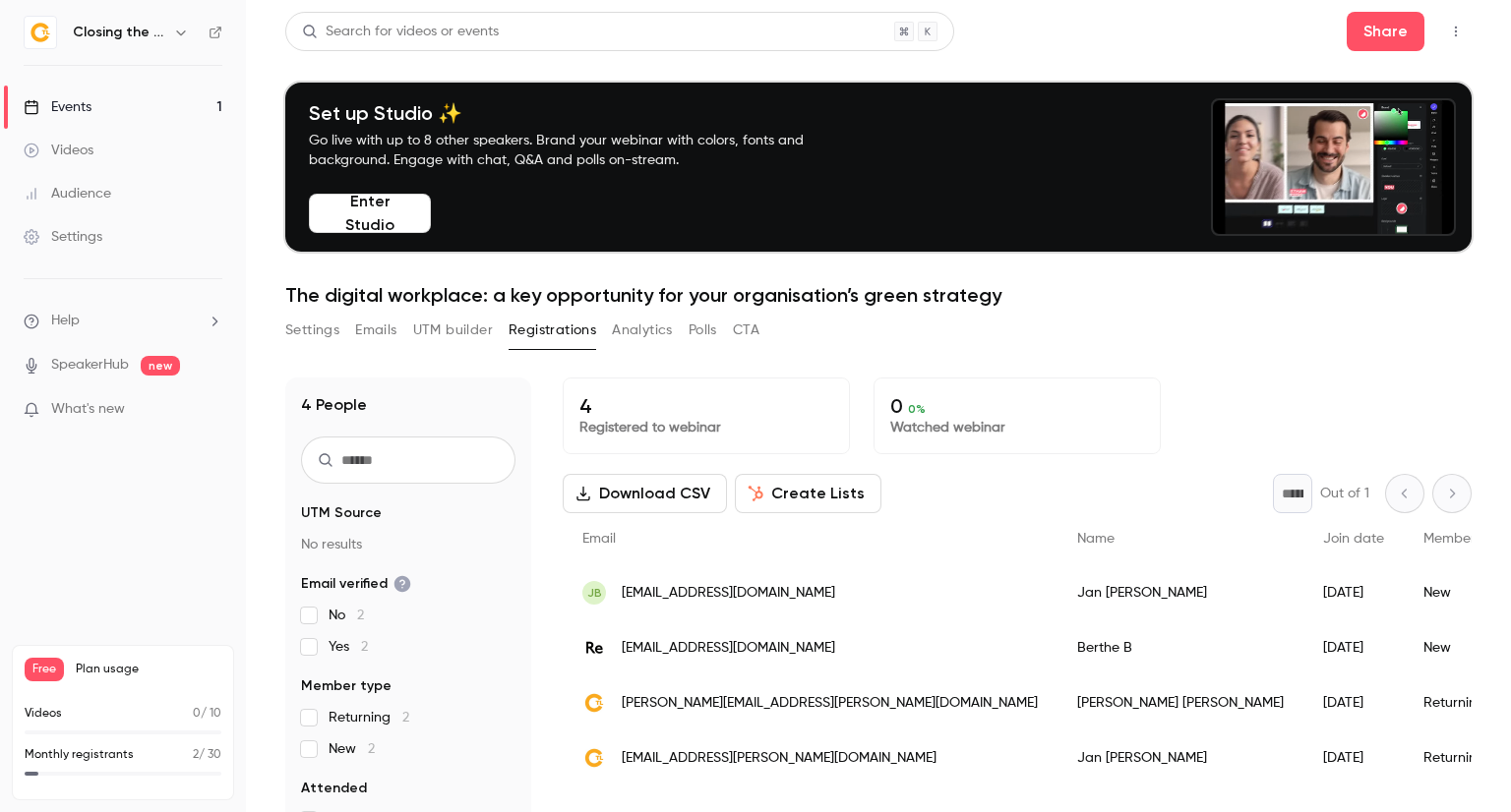
click at [174, 32] on icon "button" at bounding box center [181, 32] width 16 height 16
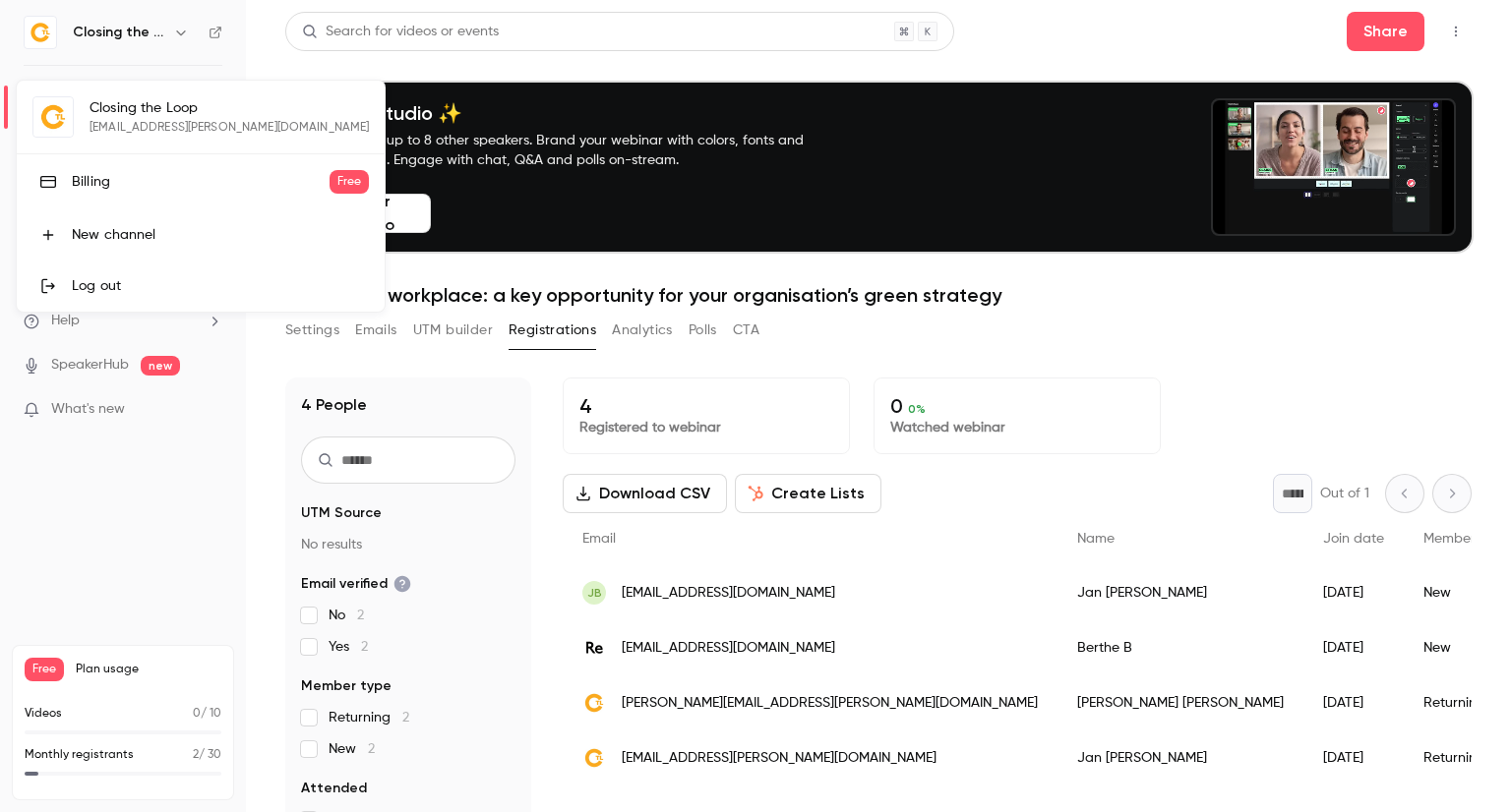
click at [1019, 28] on div at bounding box center [755, 406] width 1511 height 812
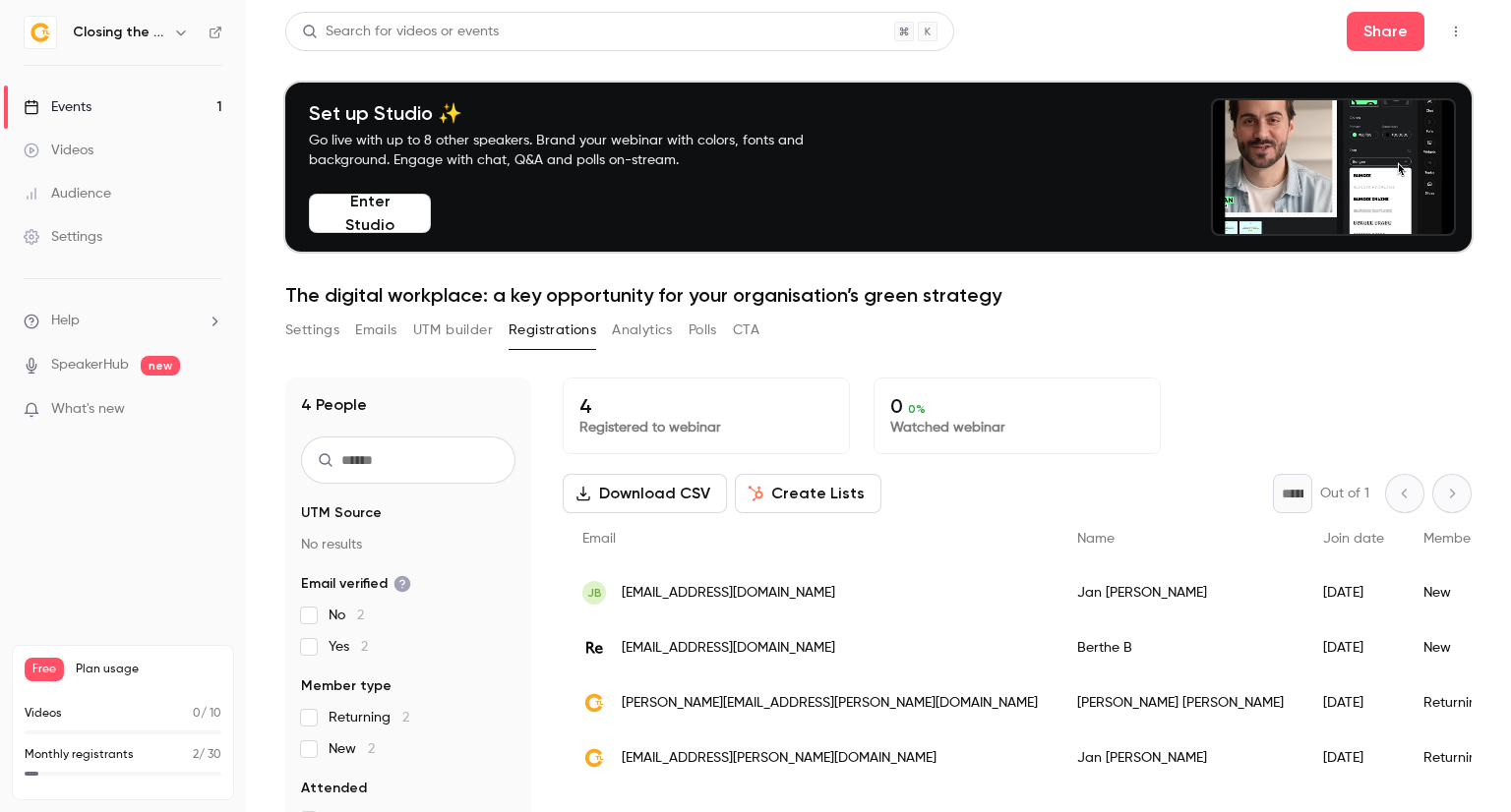
click at [178, 36] on icon "button" at bounding box center [181, 32] width 16 height 16
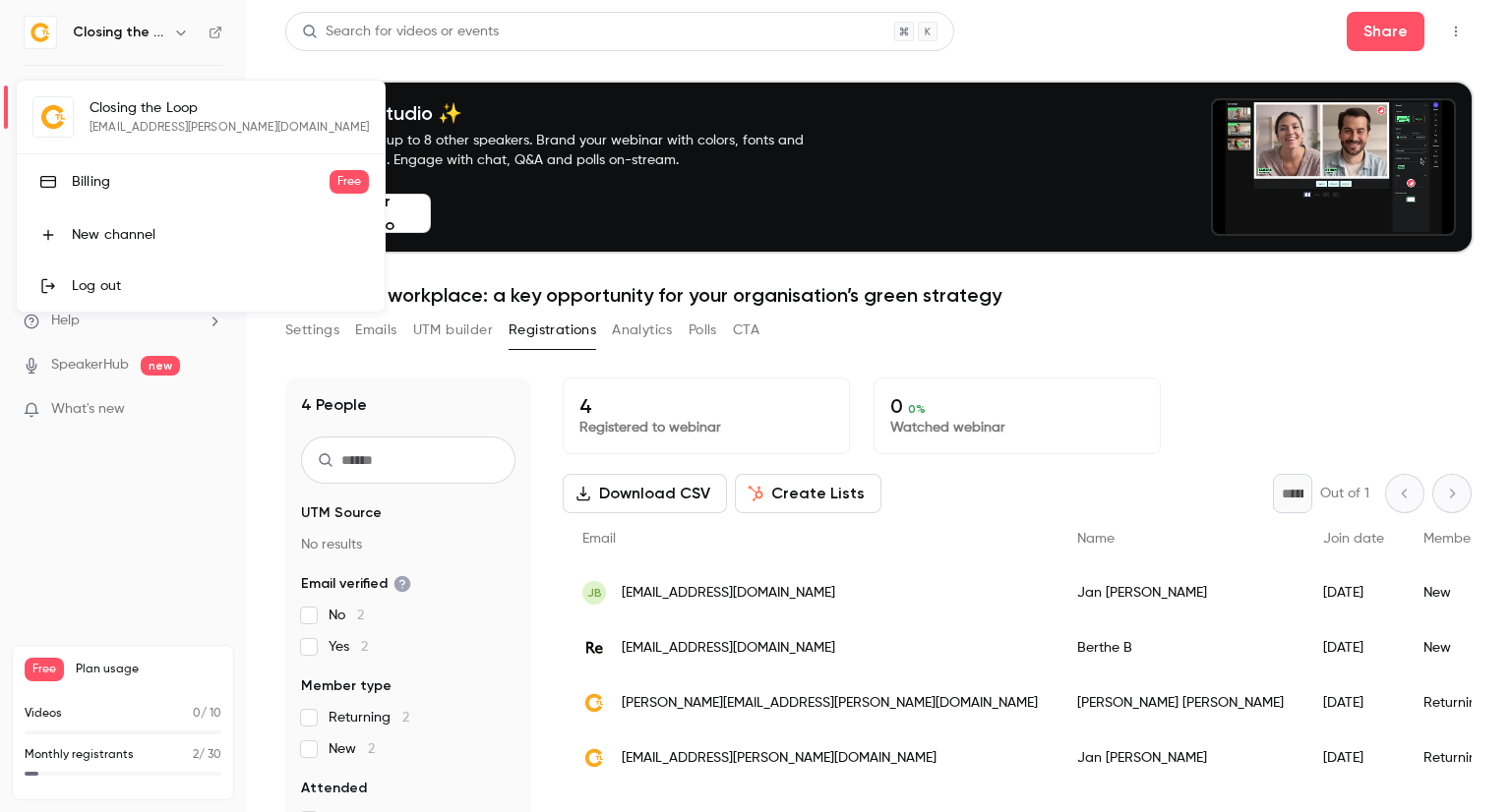
click at [134, 273] on link "Log out" at bounding box center [201, 286] width 368 height 51
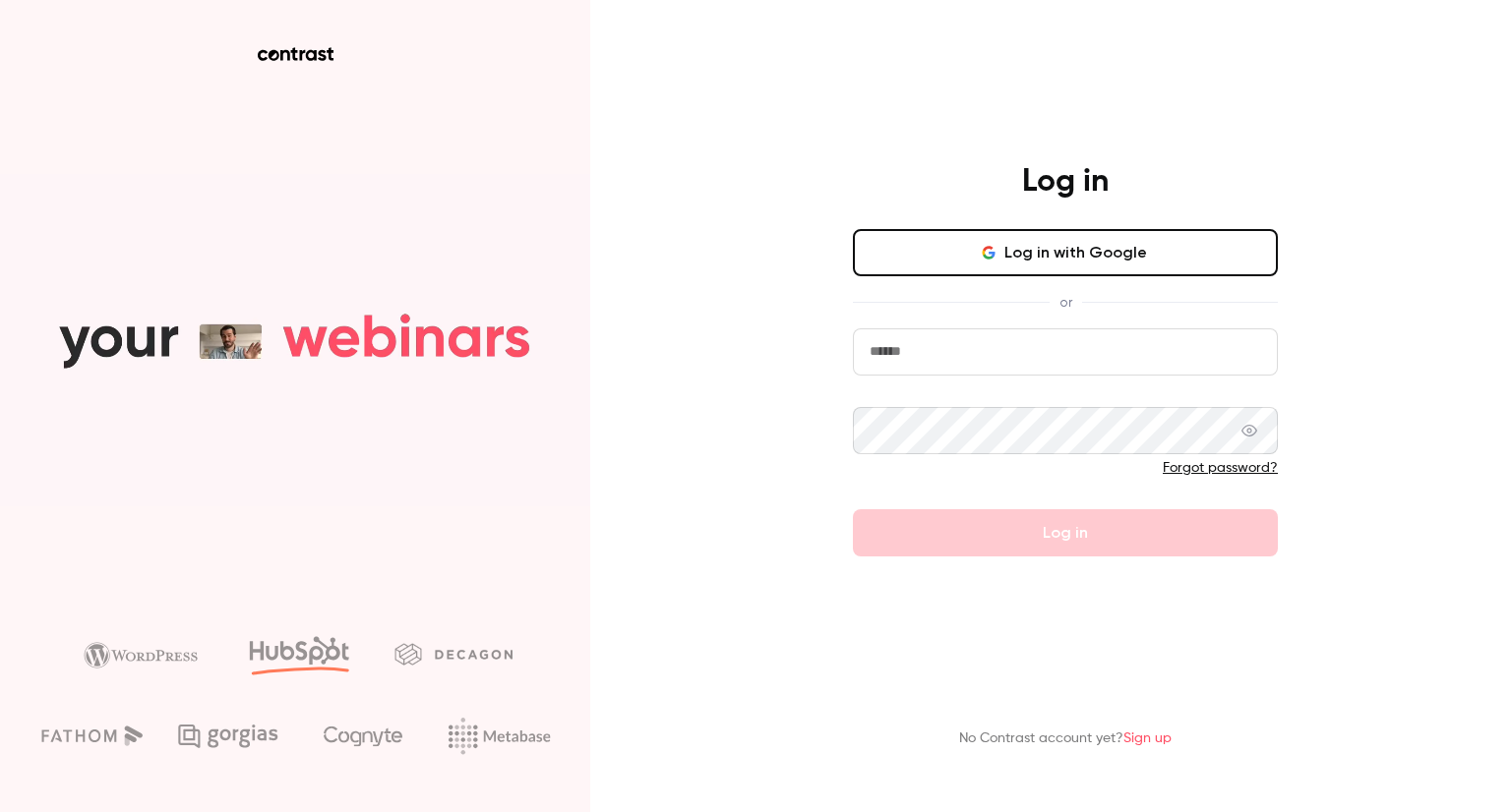
click at [983, 242] on button "Log in with Google" at bounding box center [1065, 253] width 425 height 47
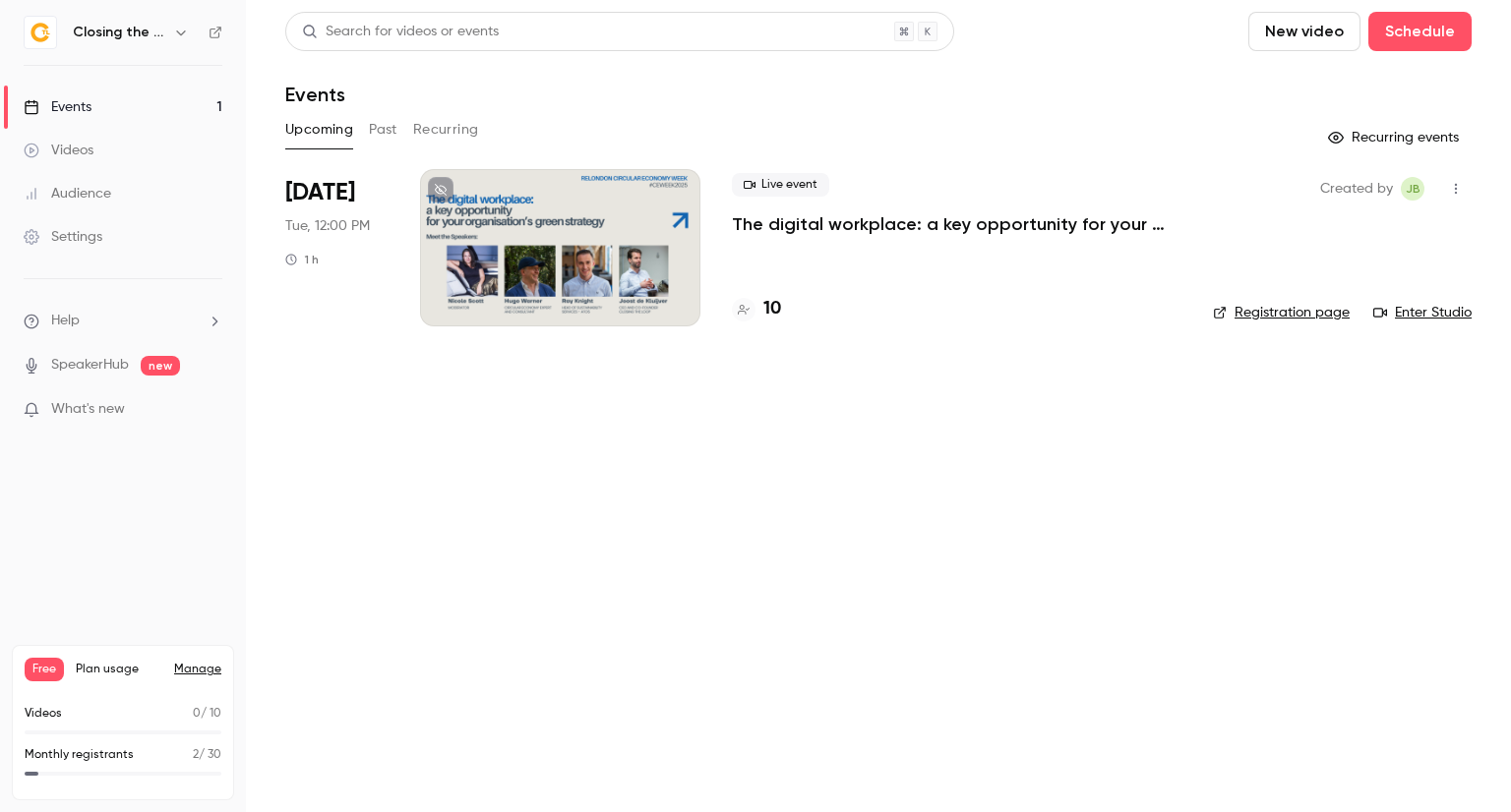
click at [185, 32] on icon "button" at bounding box center [181, 32] width 16 height 16
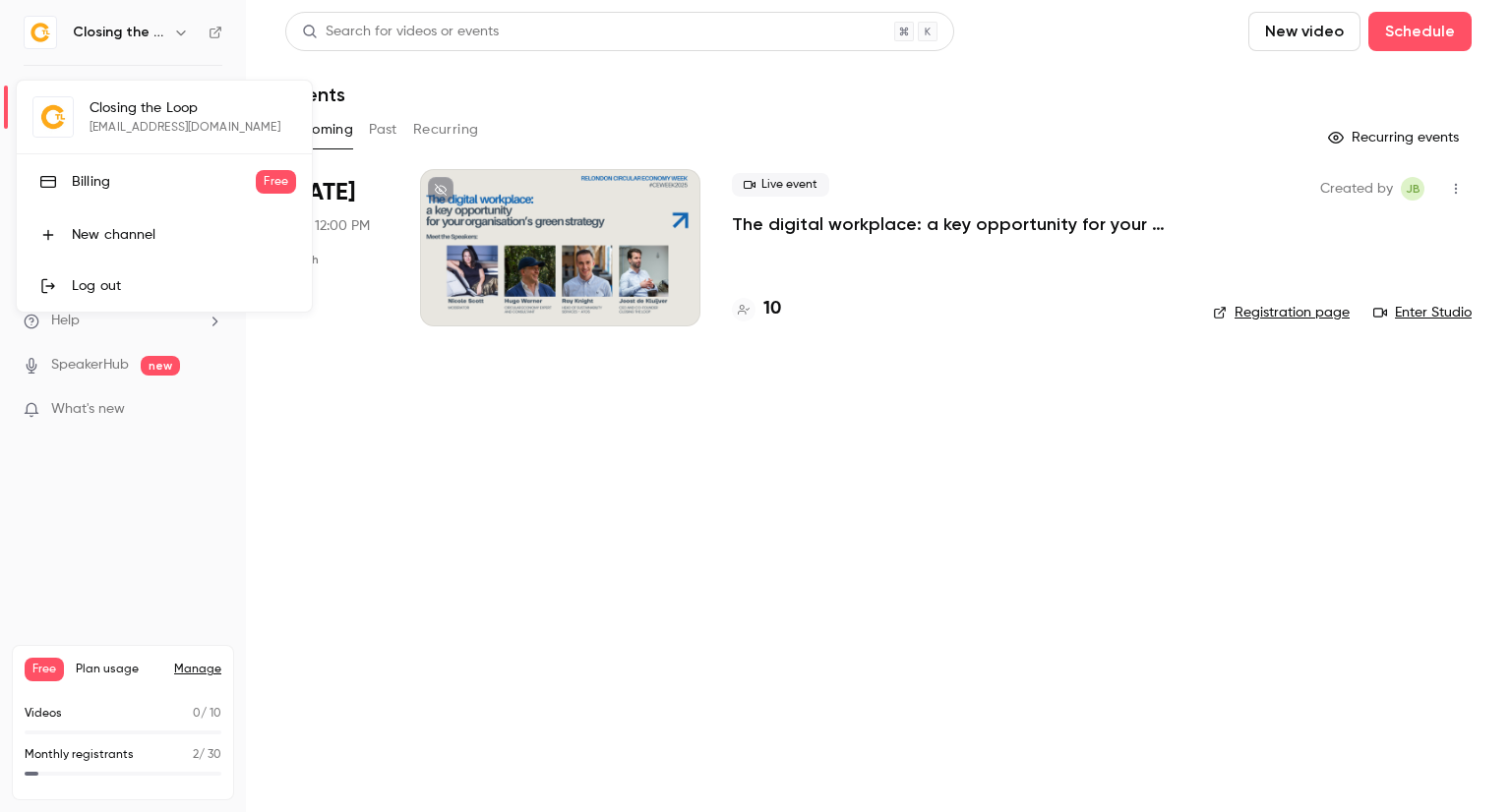
click at [340, 414] on div at bounding box center [755, 406] width 1511 height 812
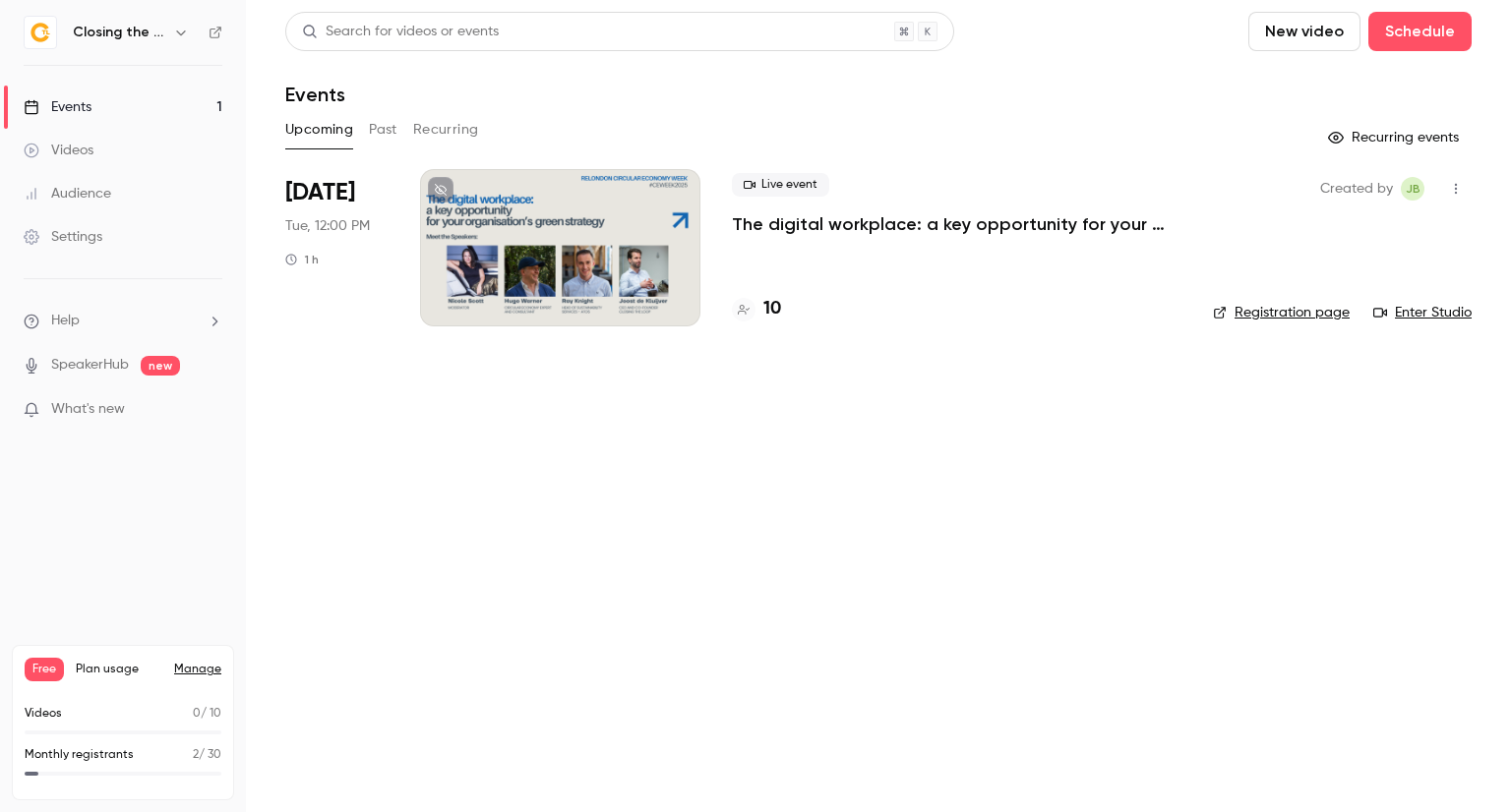
click at [174, 36] on icon "button" at bounding box center [181, 32] width 16 height 16
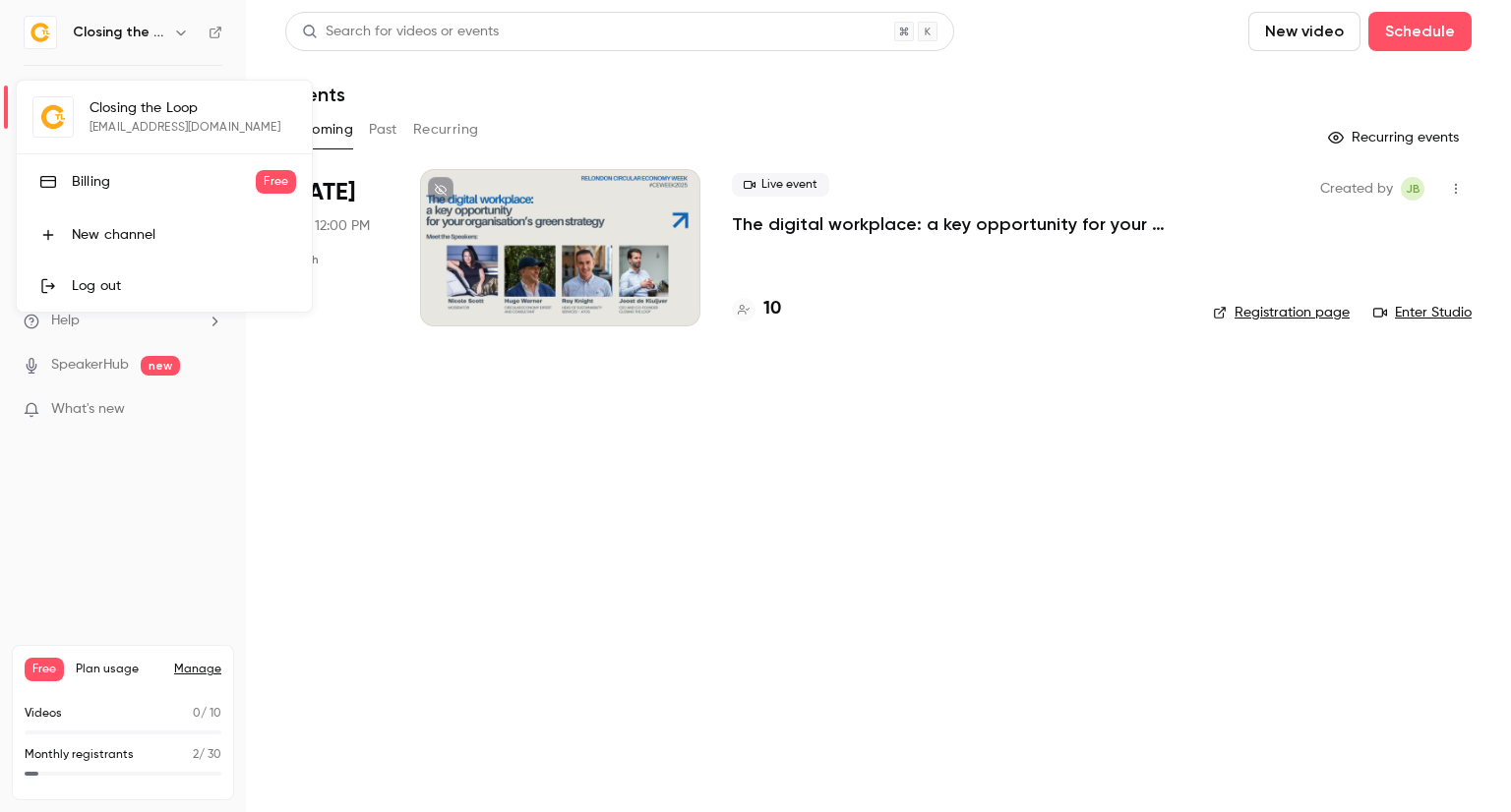
click at [152, 192] on link "Billing Free" at bounding box center [164, 182] width 295 height 55
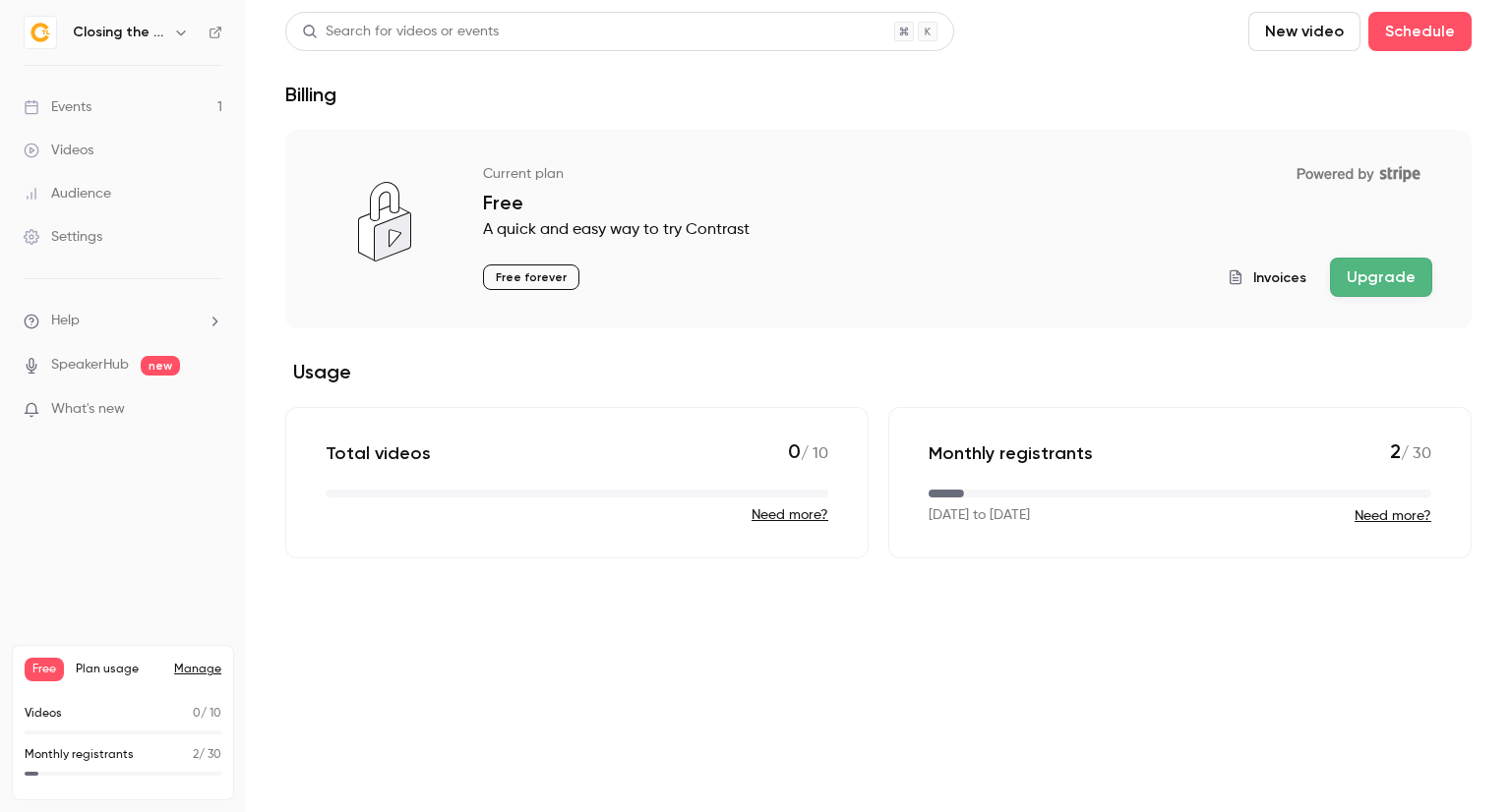
click at [1385, 269] on button "Upgrade" at bounding box center [1381, 278] width 102 height 39
click at [141, 37] on h6 "Closing the Loop" at bounding box center [119, 32] width 93 height 20
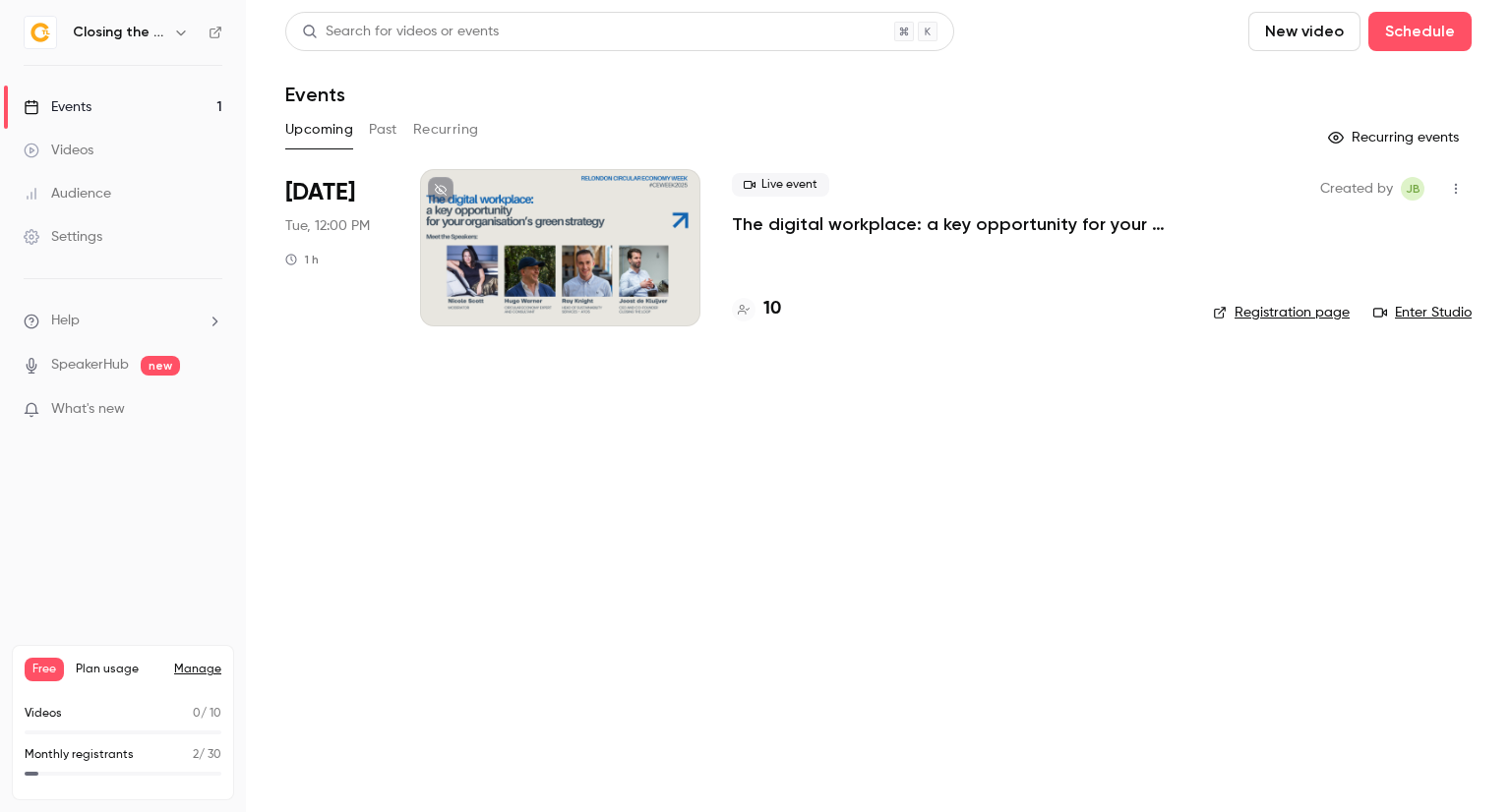
click at [181, 35] on icon "button" at bounding box center [181, 32] width 16 height 16
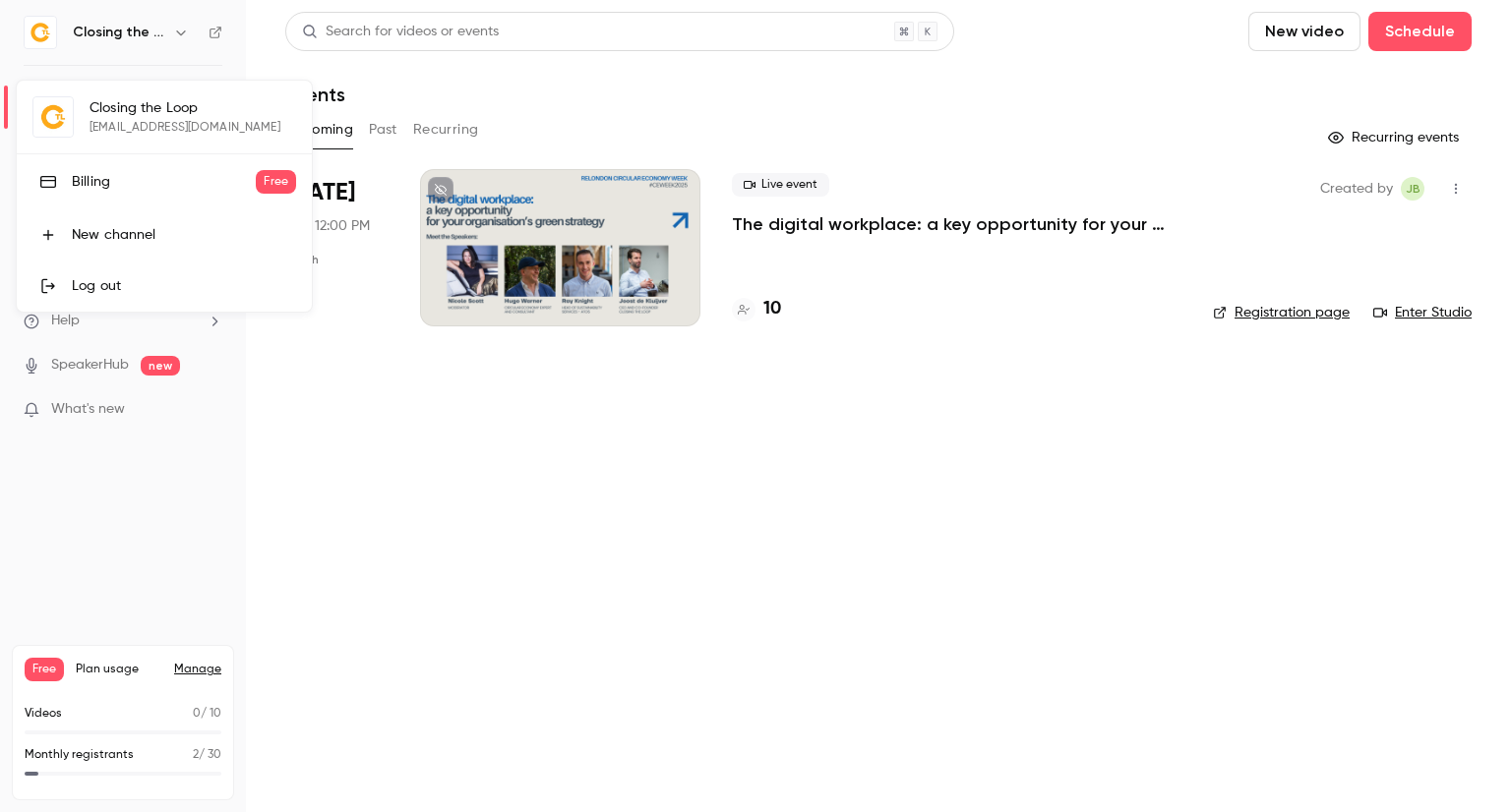
click at [157, 300] on link "Log out" at bounding box center [164, 286] width 295 height 51
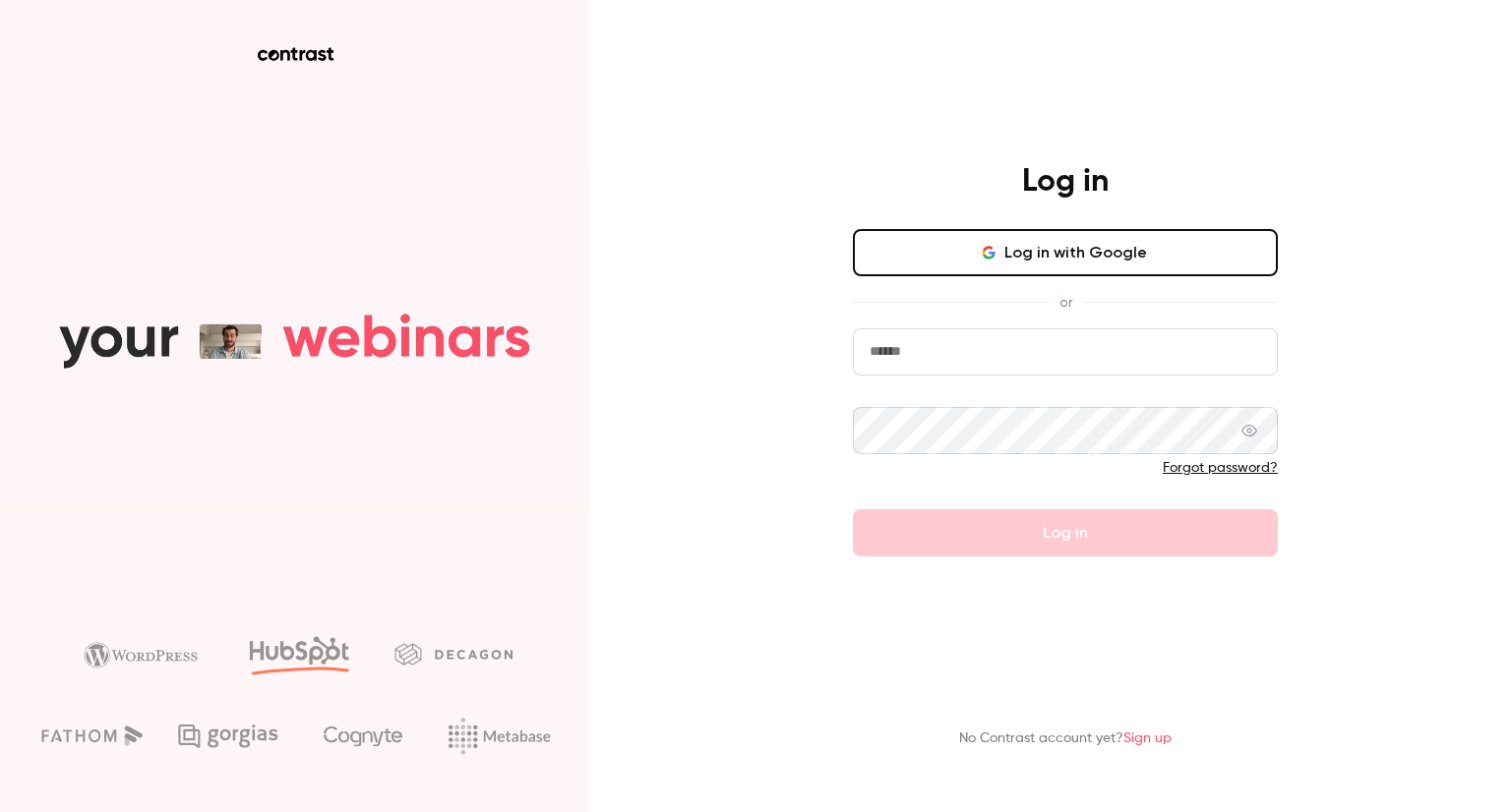
click at [970, 347] on input "email" at bounding box center [1065, 352] width 425 height 47
type input "**********"
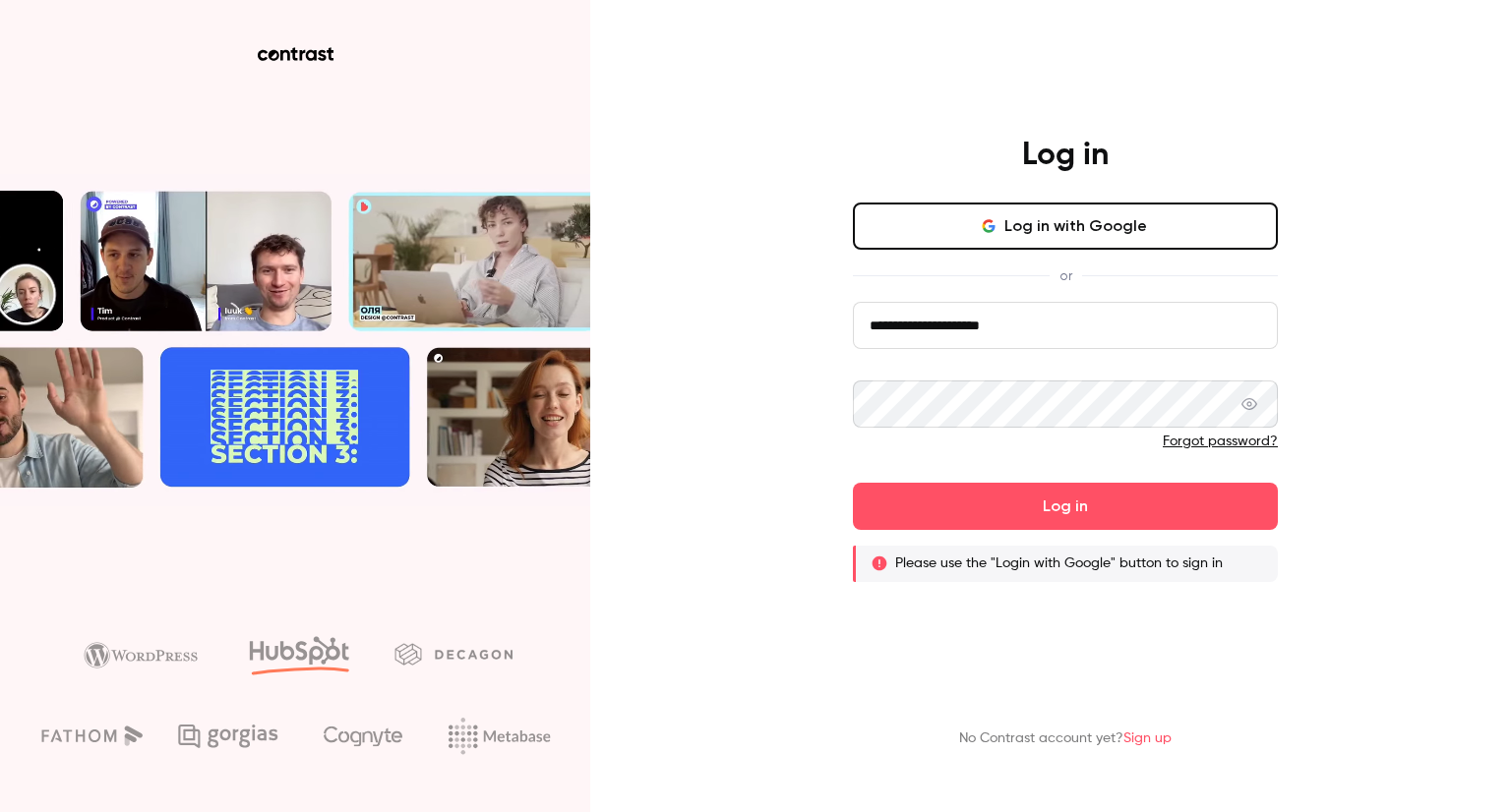
click at [997, 216] on button "Log in with Google" at bounding box center [1065, 226] width 425 height 47
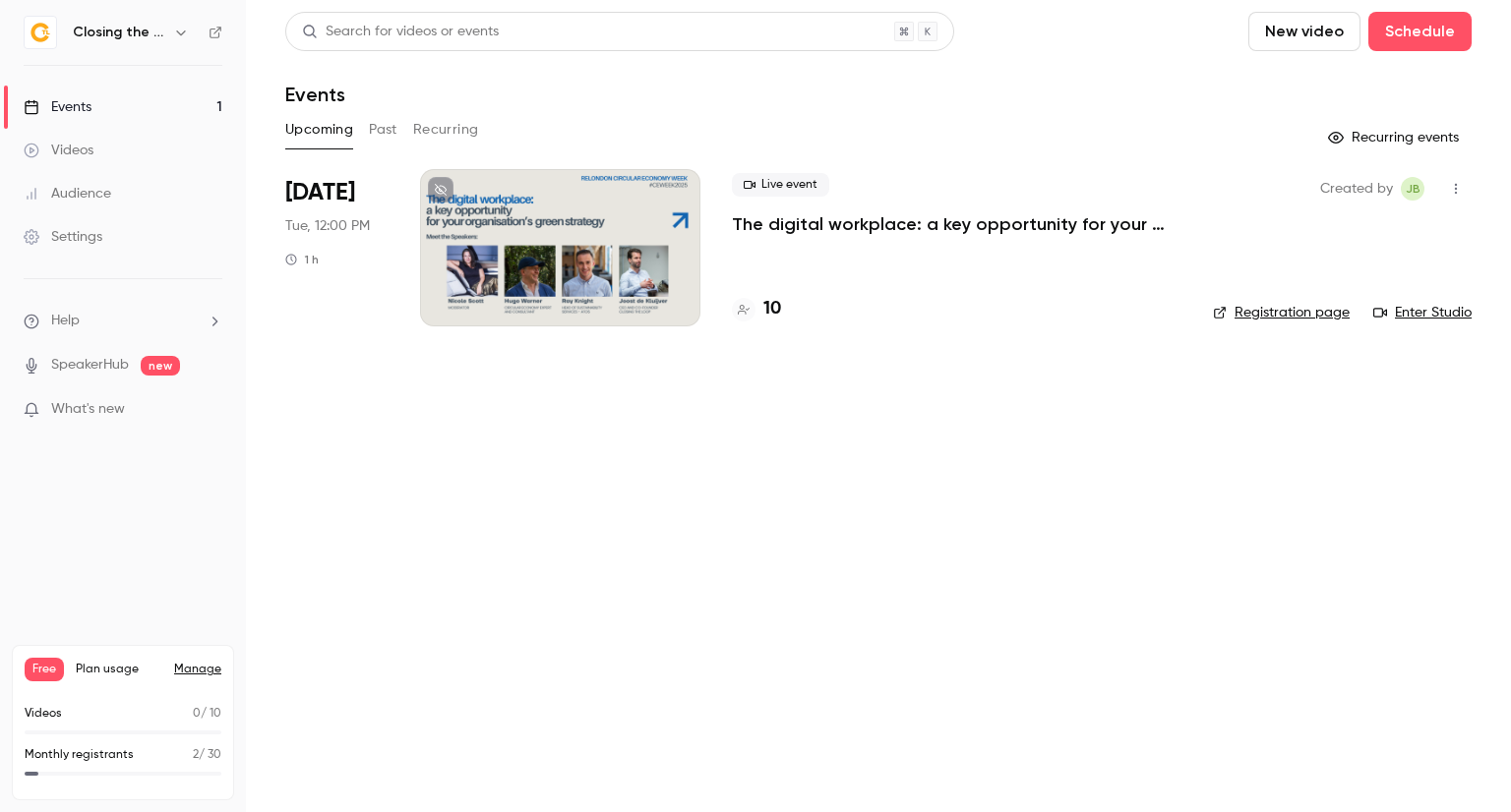
click at [177, 29] on icon "button" at bounding box center [181, 32] width 16 height 16
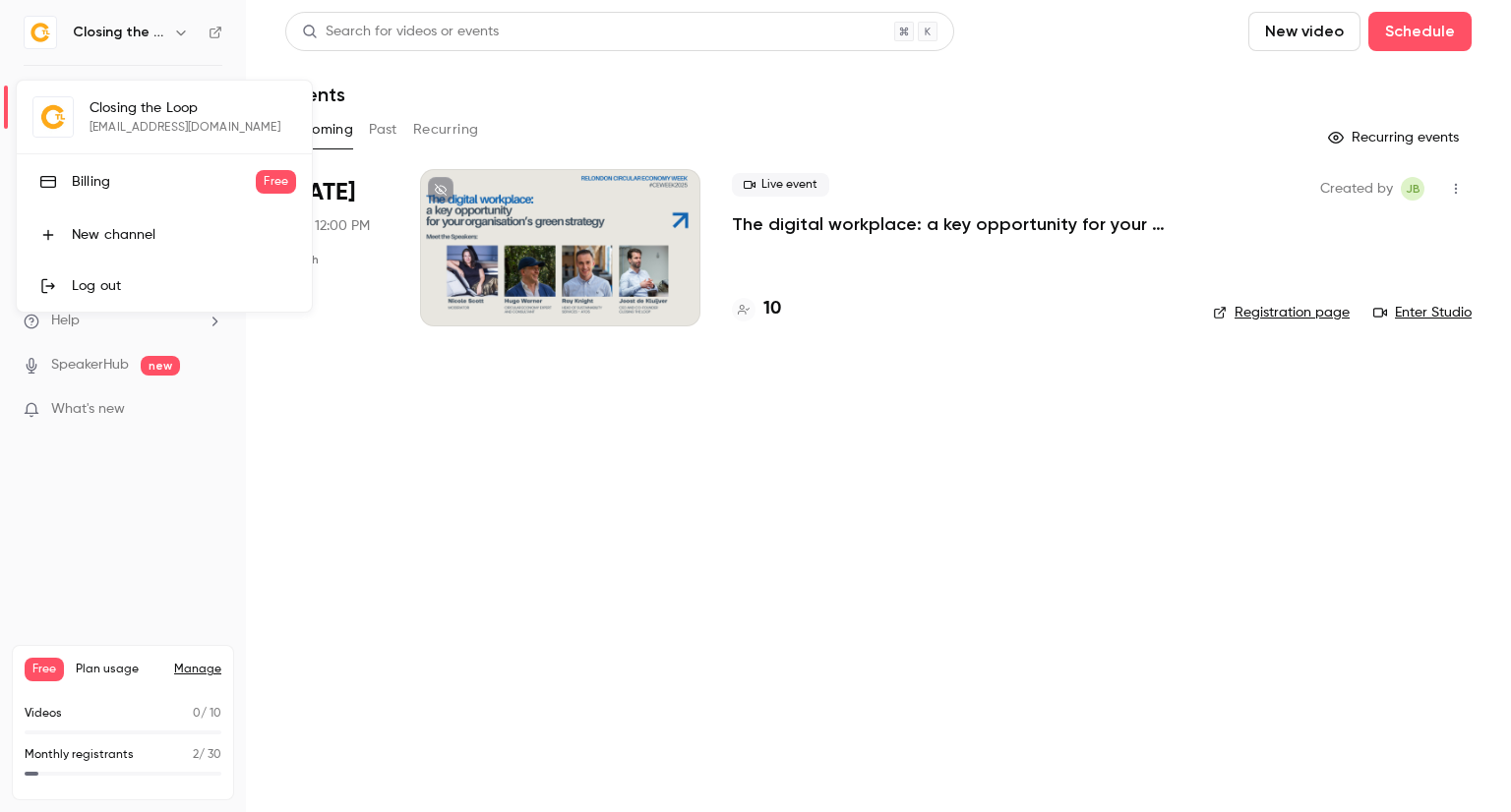
click at [158, 273] on link "Log out" at bounding box center [164, 286] width 295 height 51
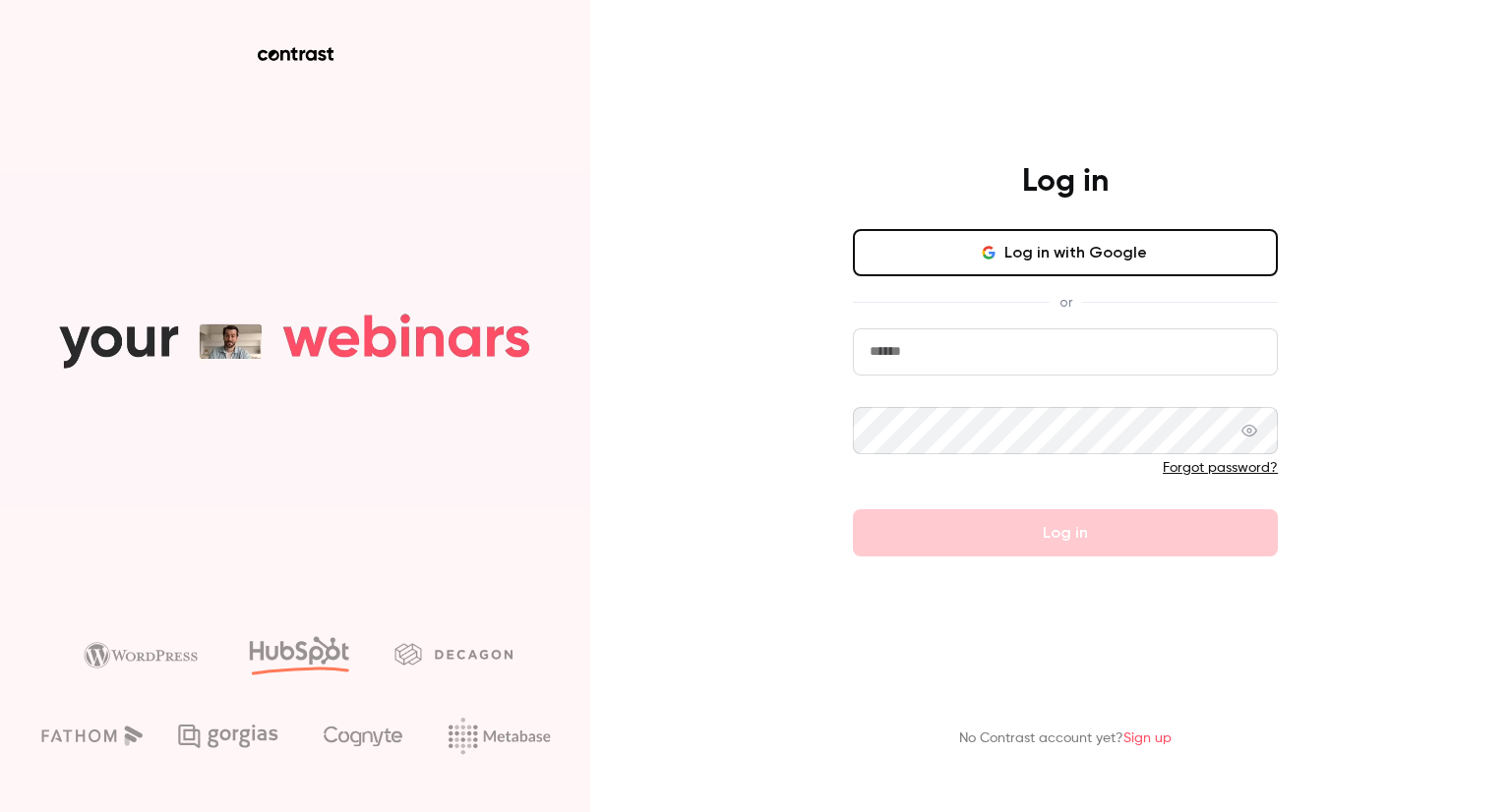
click at [1006, 269] on button "Log in with Google" at bounding box center [1065, 253] width 425 height 47
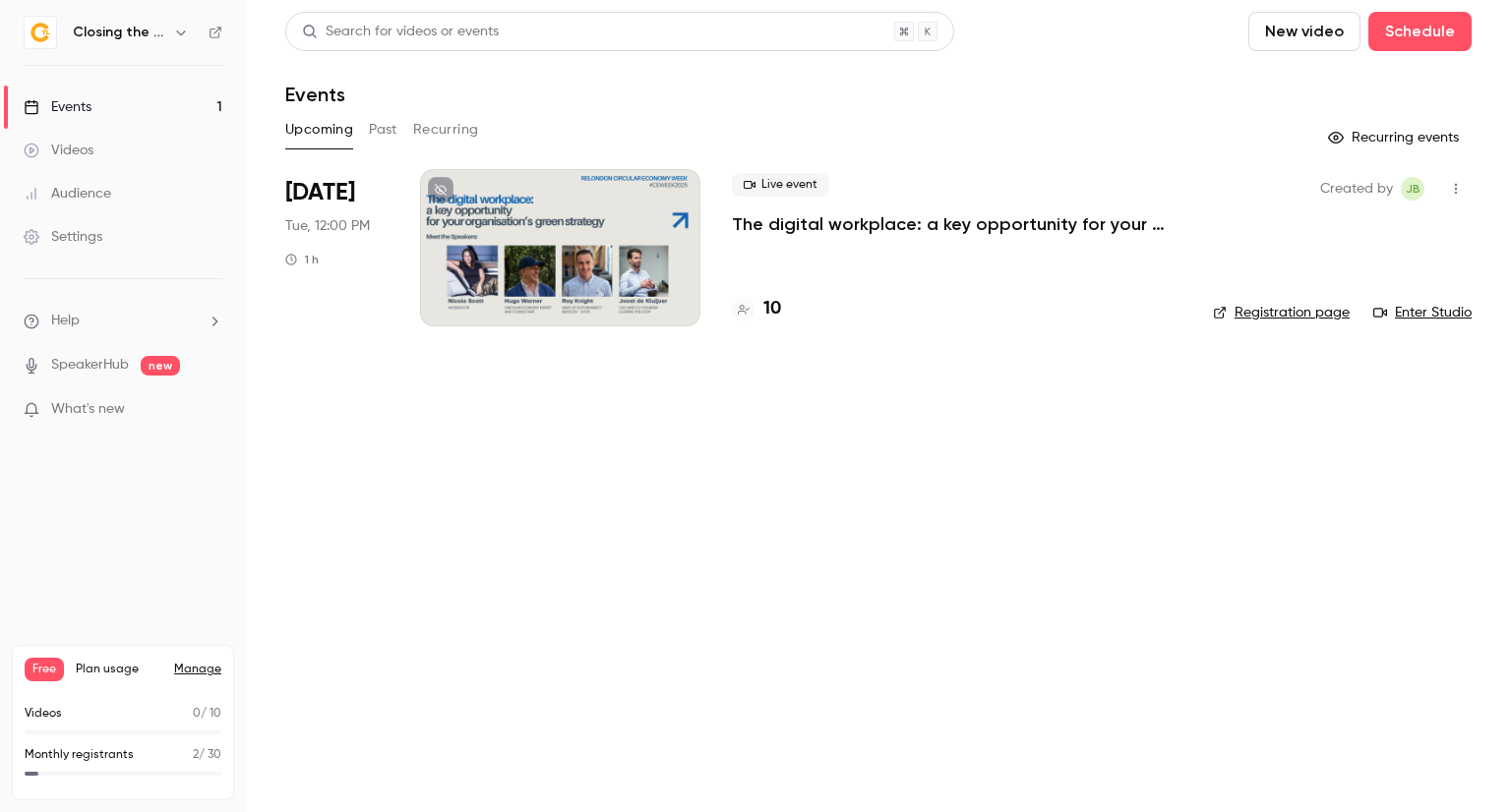
click at [174, 28] on icon "button" at bounding box center [181, 32] width 16 height 16
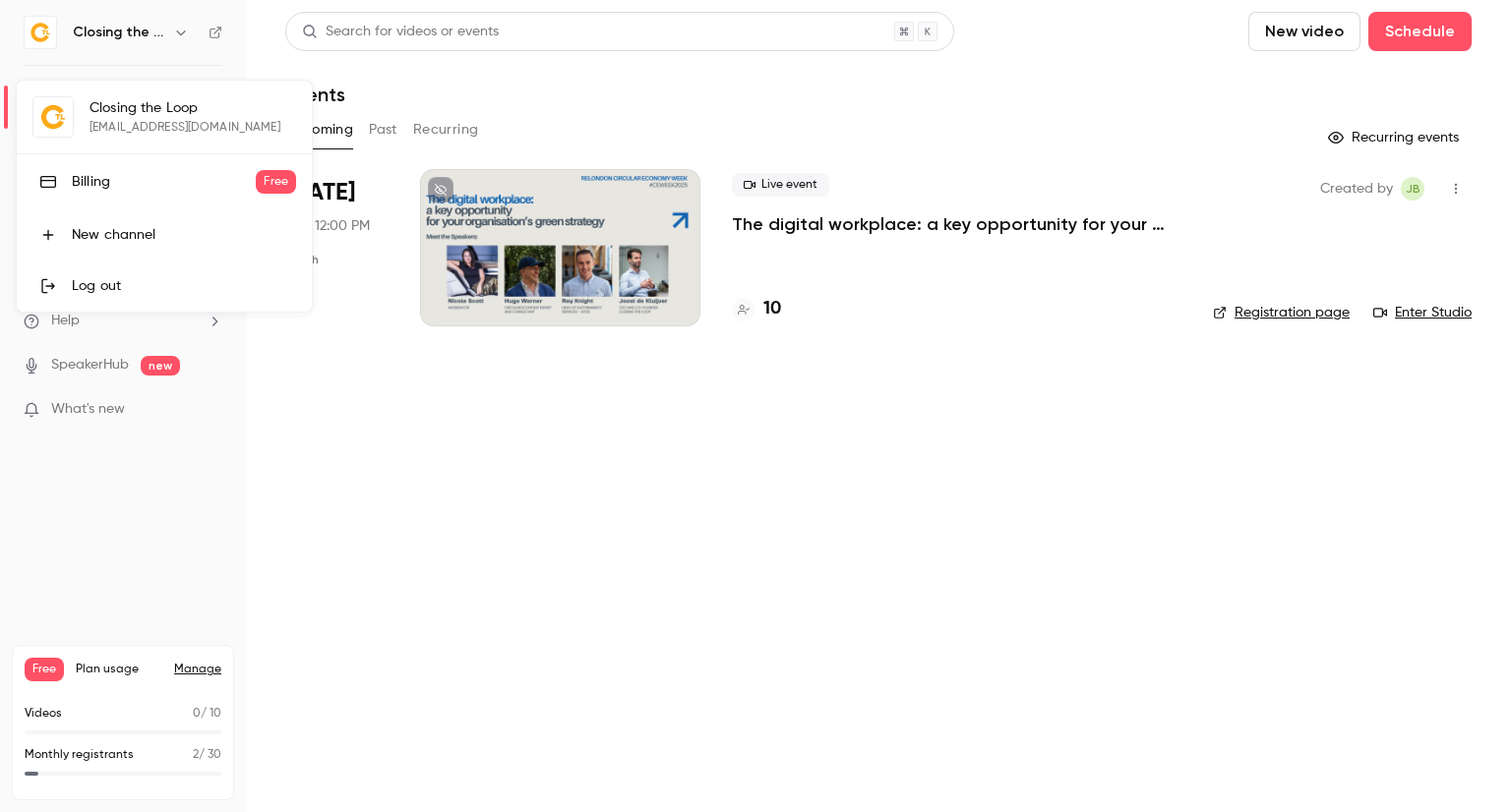
click at [179, 287] on div "Log out" at bounding box center [184, 286] width 224 height 20
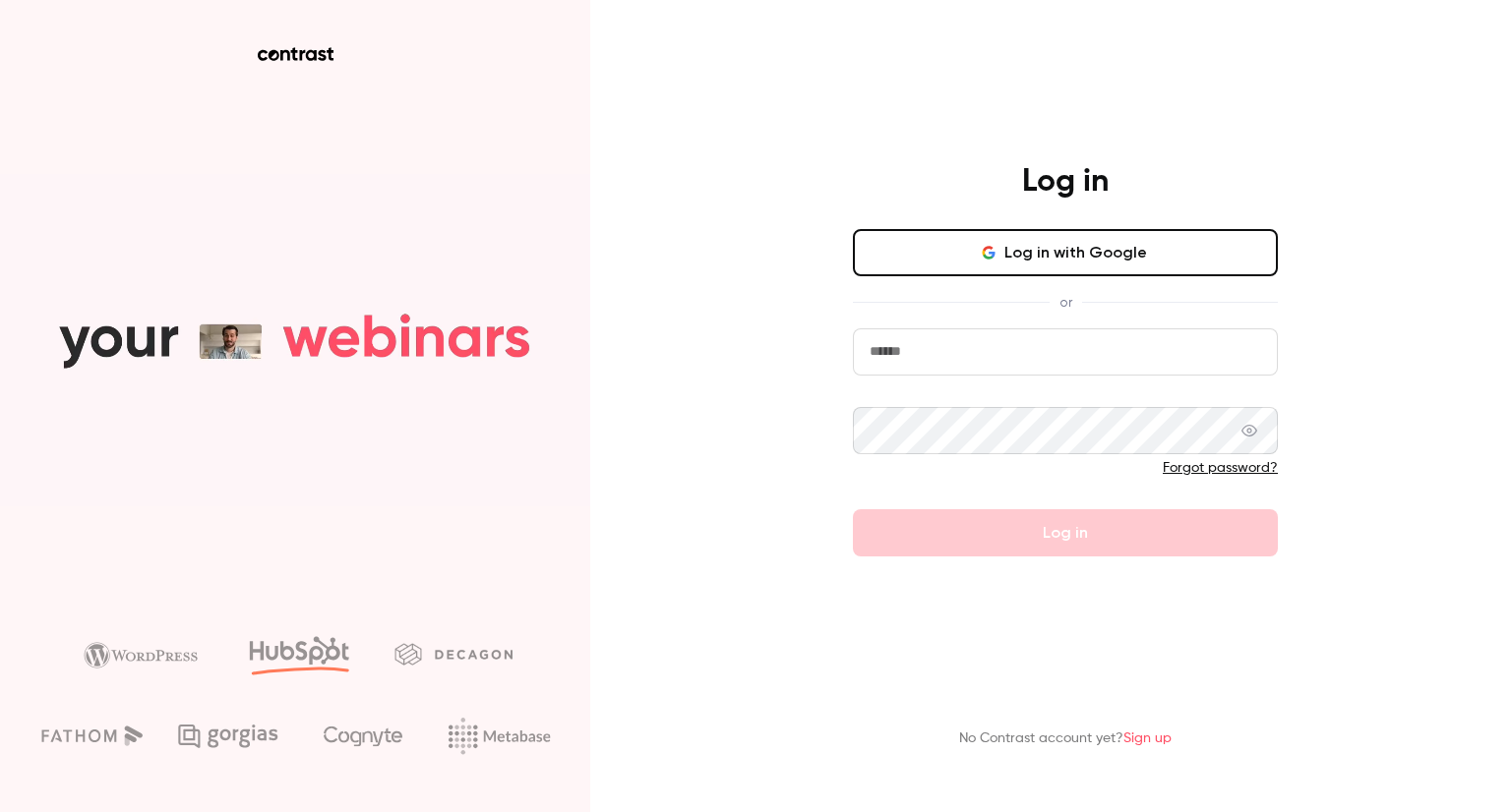
click at [991, 346] on input "email" at bounding box center [1065, 352] width 425 height 47
type input "**********"
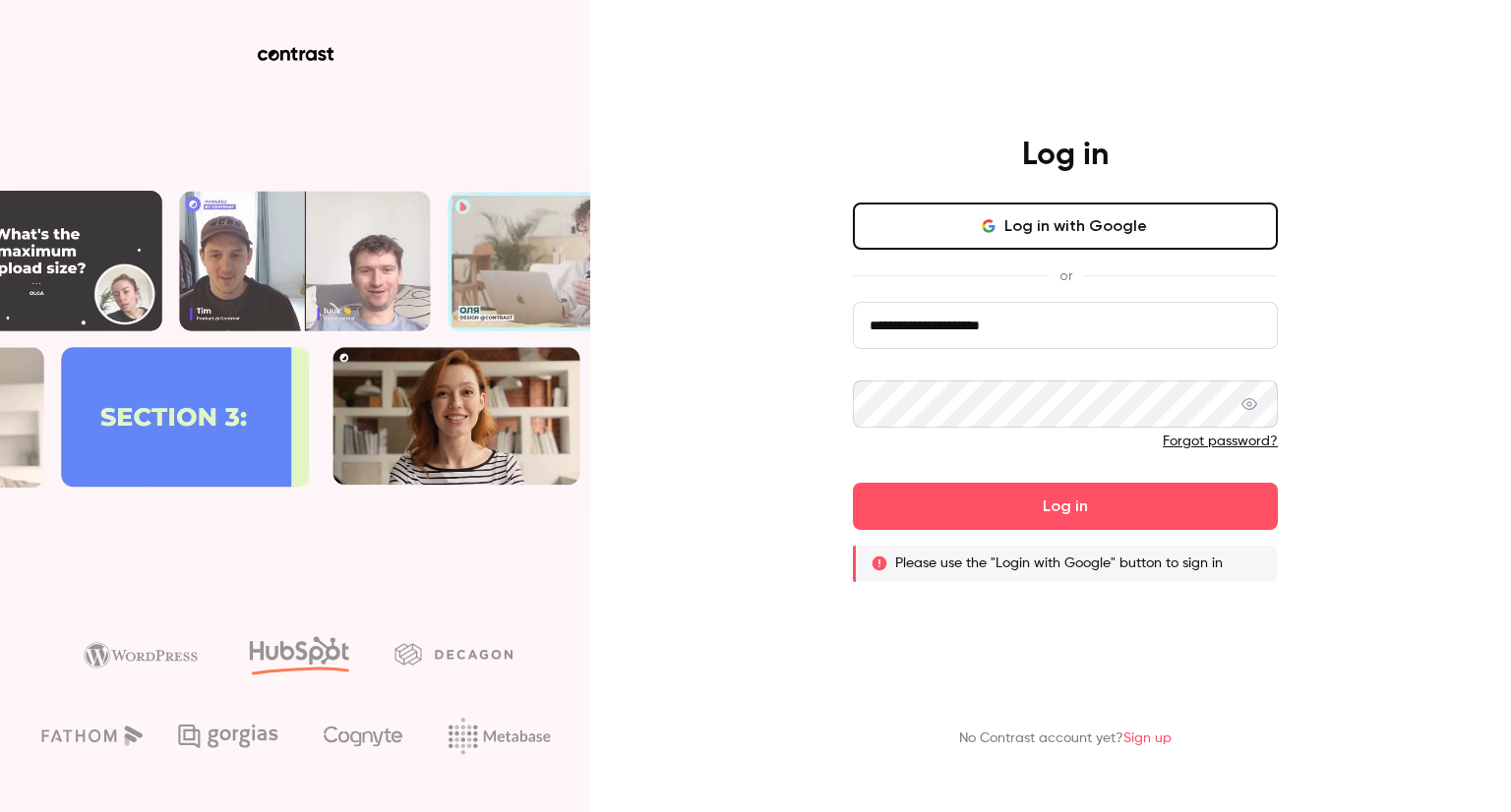
click at [1021, 559] on p "Please use the "Login with Google" button to sign in" at bounding box center [1058, 563] width 328 height 20
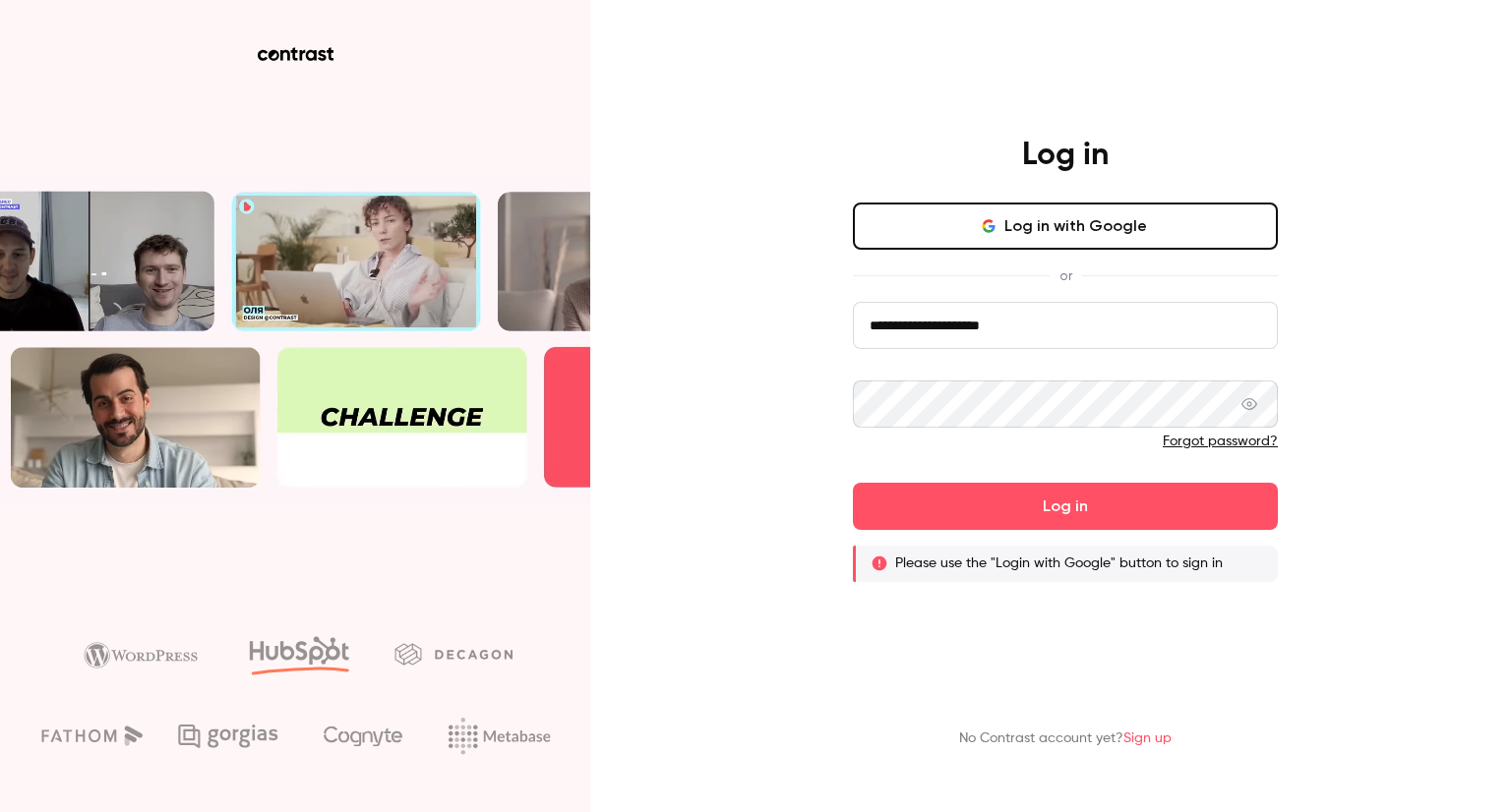
click at [1014, 233] on button "Log in with Google" at bounding box center [1065, 226] width 425 height 47
